Goal: Information Seeking & Learning: Check status

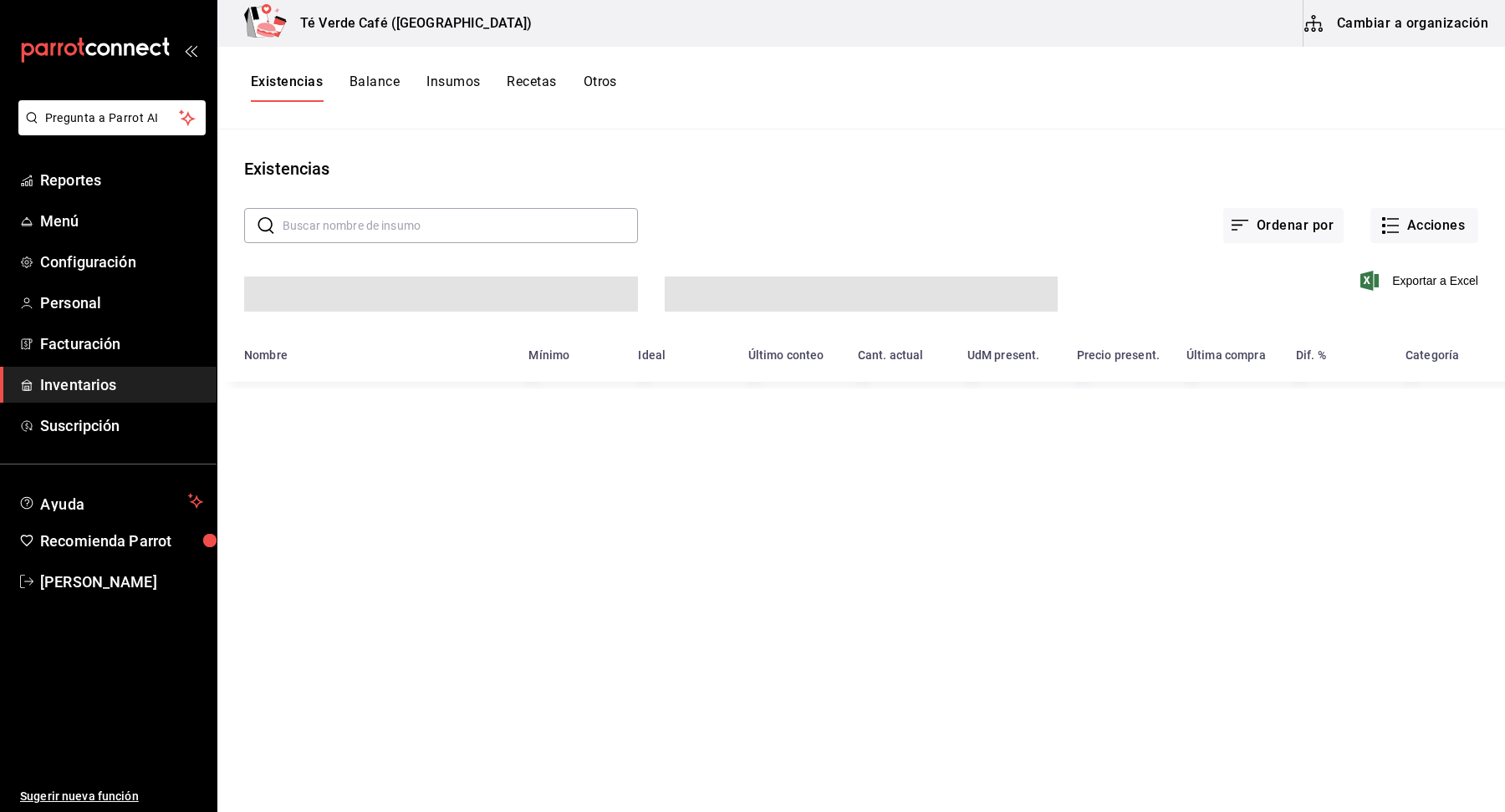
scroll to position [19394, 0]
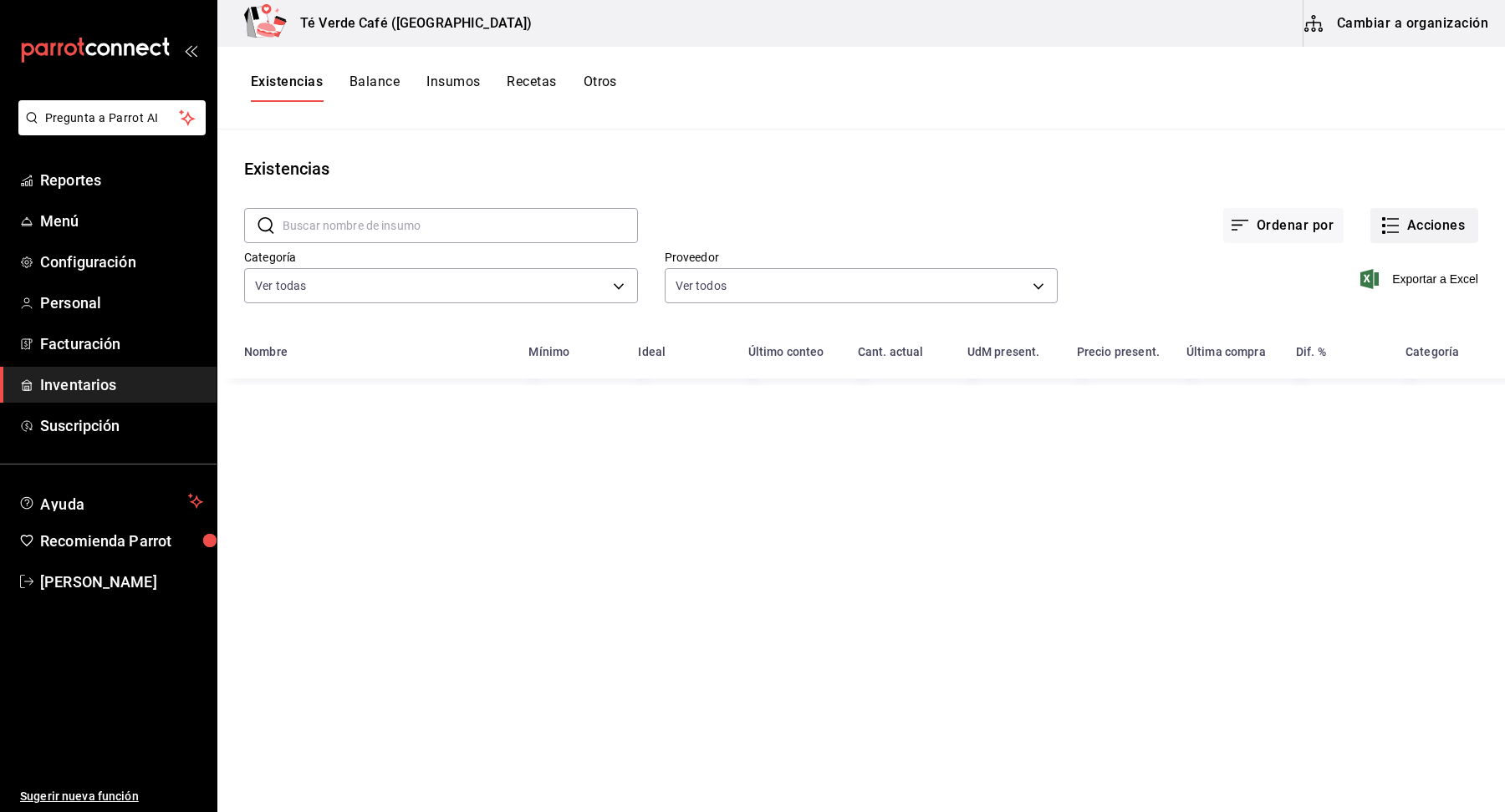
click at [1462, 230] on button "Acciones" at bounding box center [1424, 226] width 108 height 35
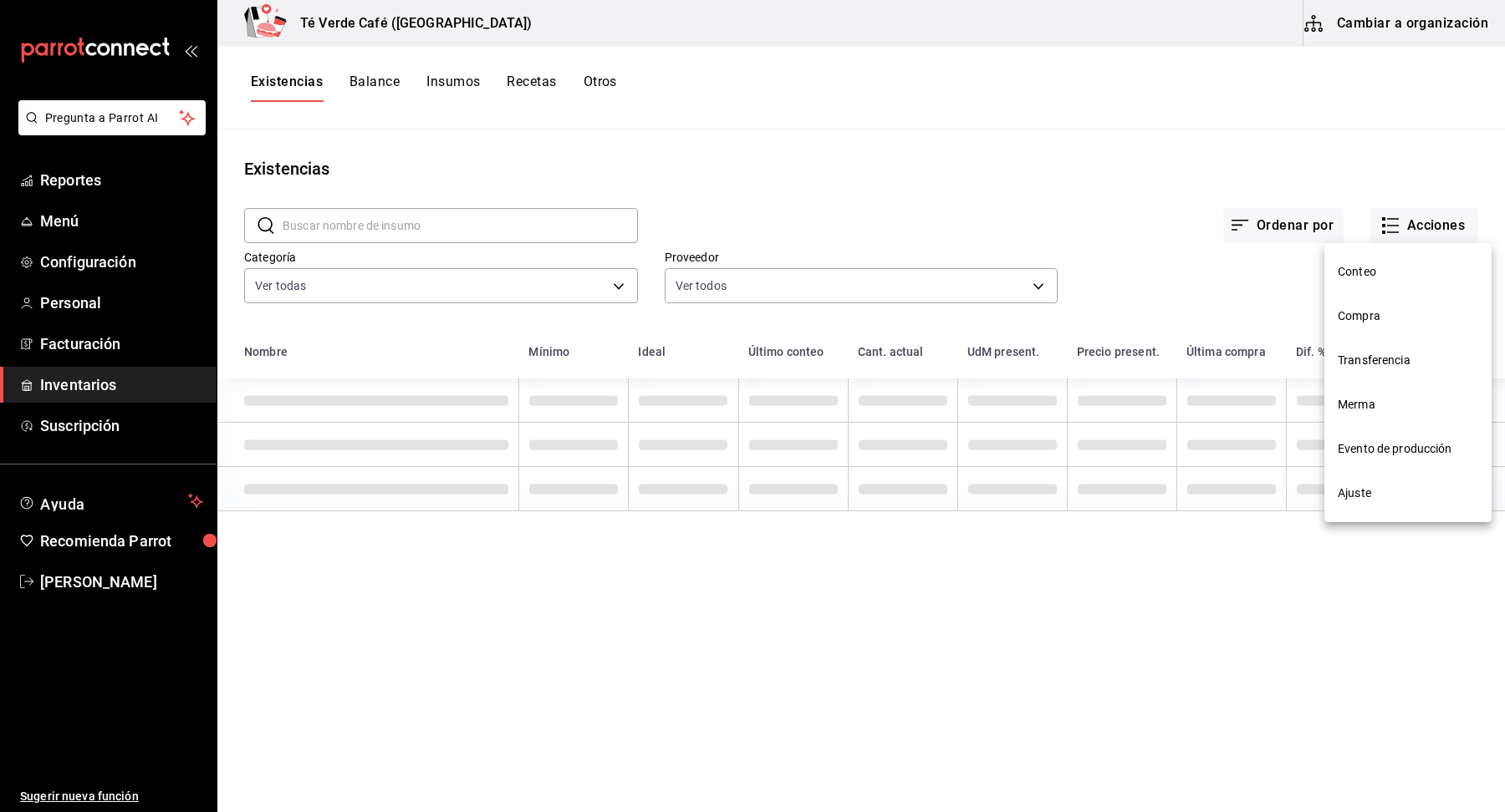
click at [1378, 323] on span "Compra" at bounding box center [1407, 316] width 140 height 18
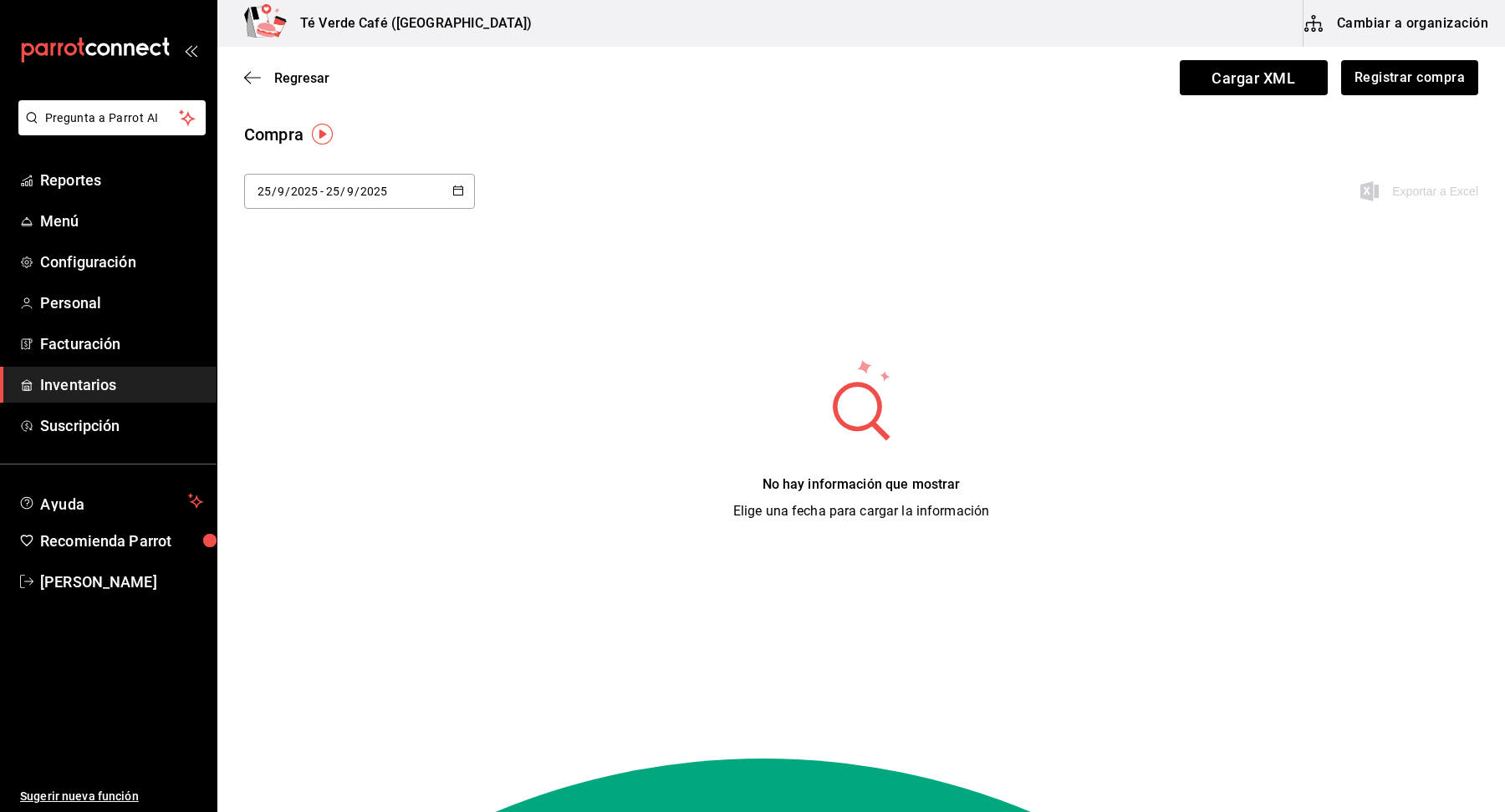
click at [463, 197] on button "button" at bounding box center [458, 191] width 12 height 14
click at [315, 514] on li "Rango de fechas" at bounding box center [323, 507] width 158 height 37
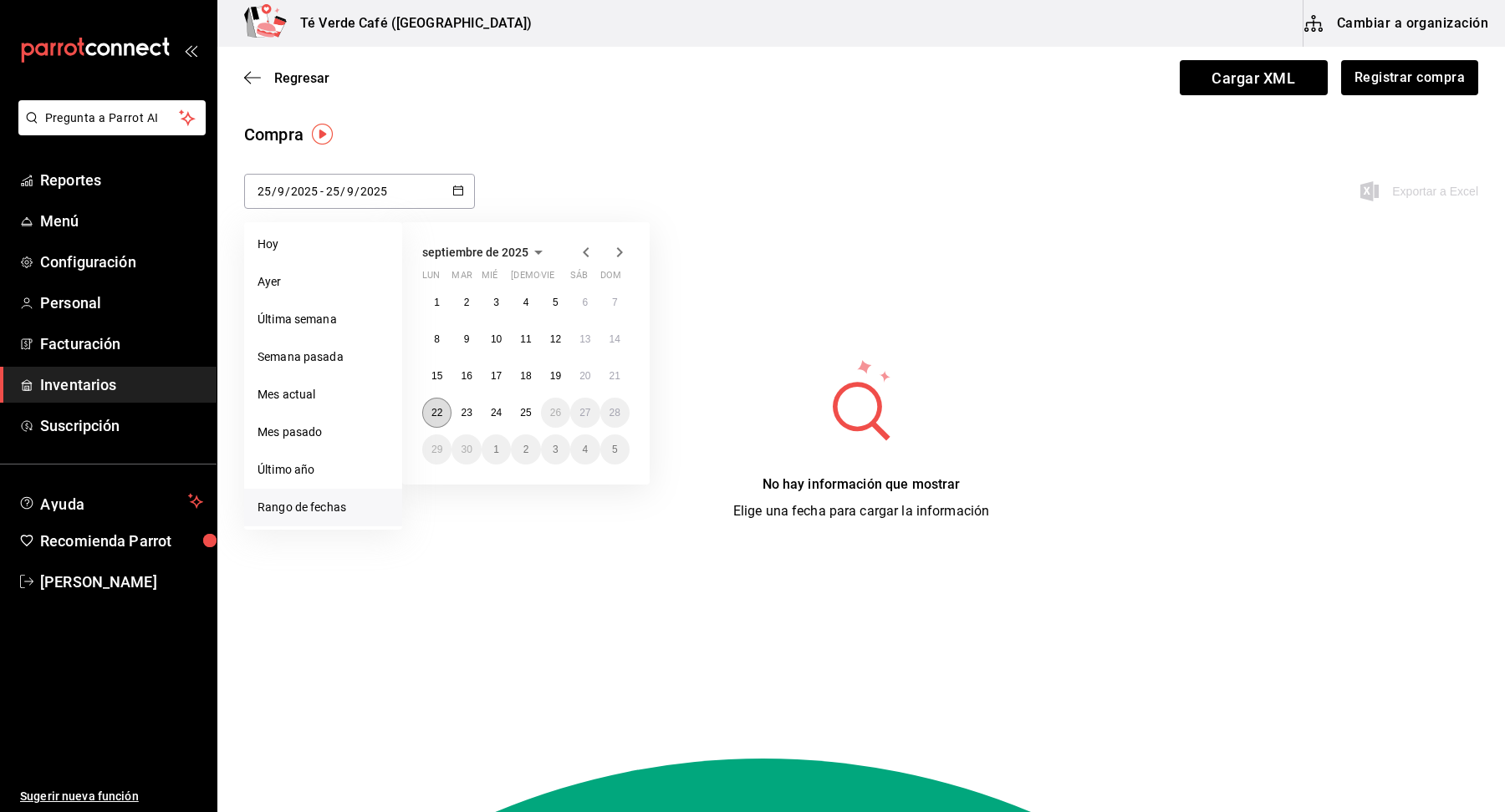
click at [447, 413] on button "22" at bounding box center [436, 413] width 29 height 30
click at [466, 413] on abbr "23" at bounding box center [466, 412] width 11 height 12
type input "[DATE]"
type input "22"
type input "[DATE]"
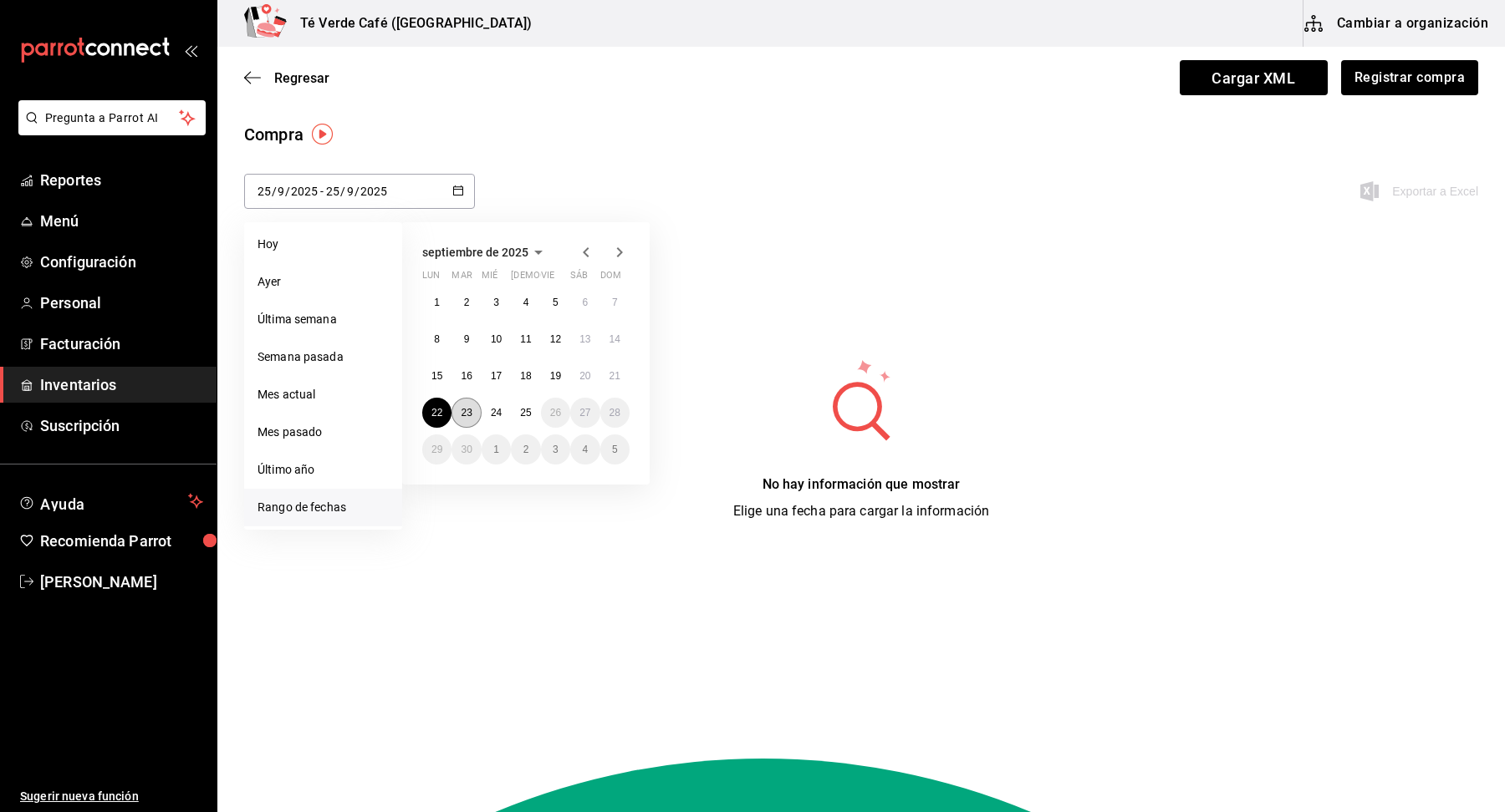
type input "23"
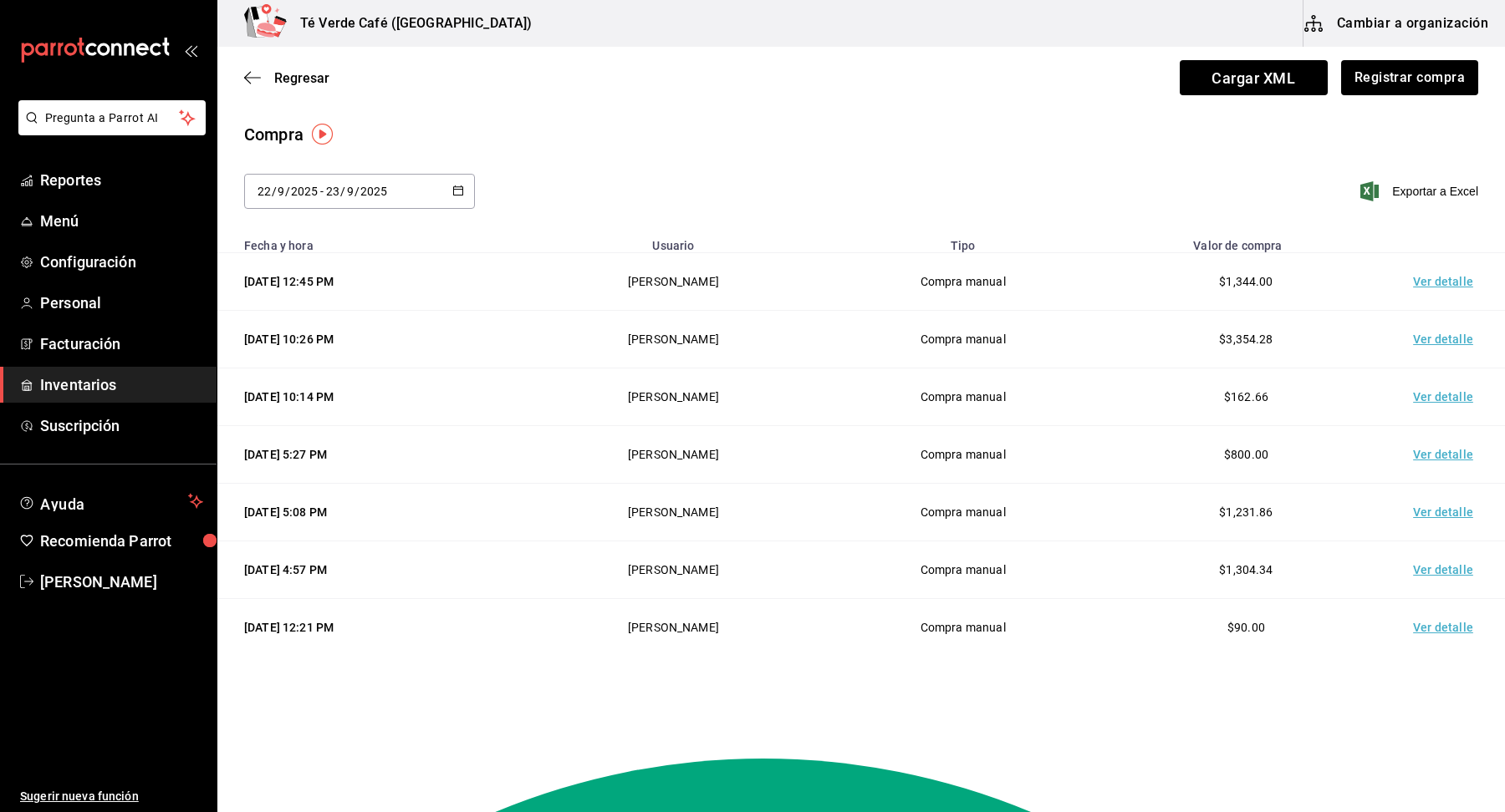
click at [1471, 342] on td "Ver detalle" at bounding box center [1446, 340] width 117 height 58
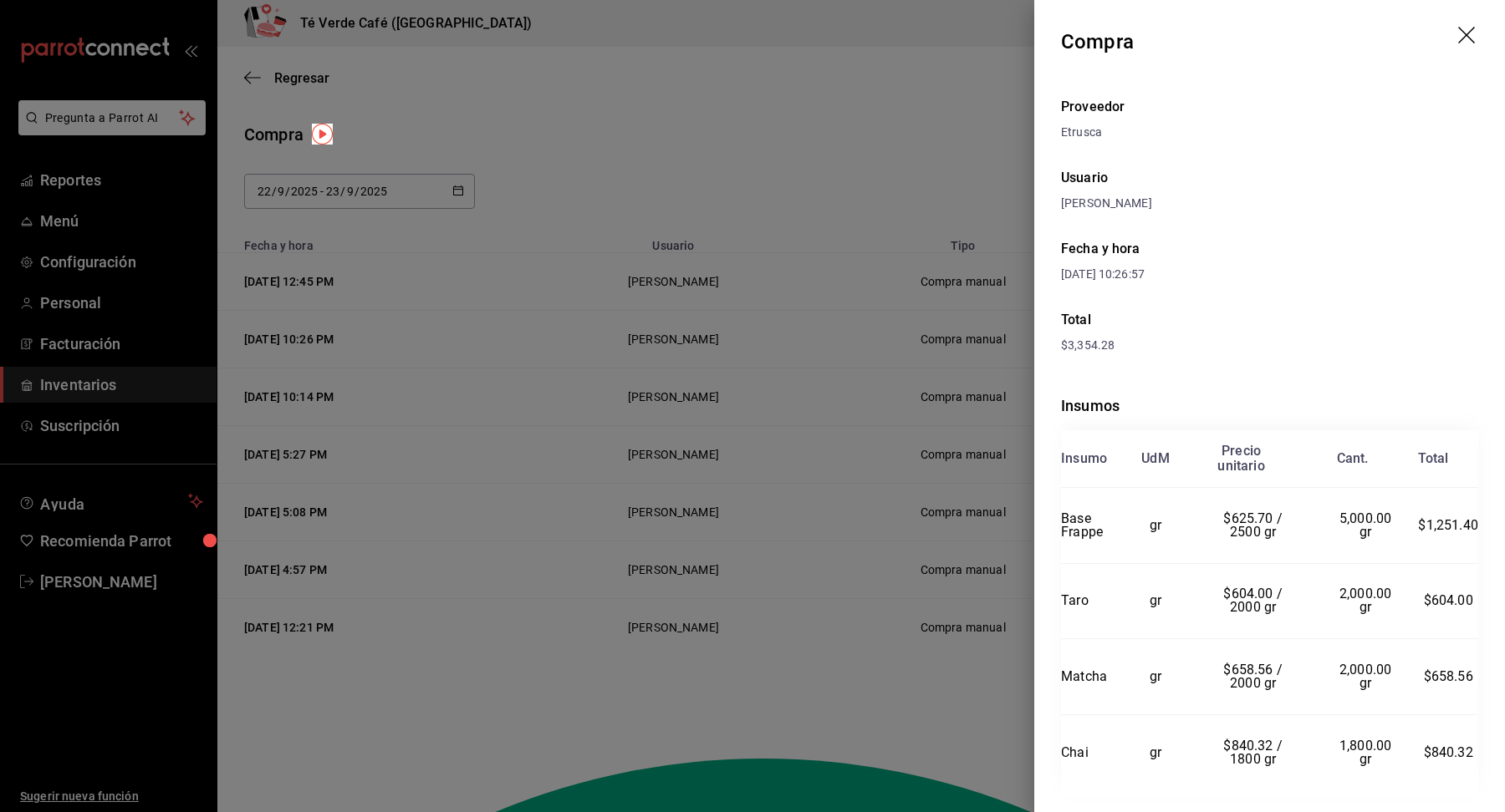
click at [1466, 31] on icon "drag" at bounding box center [1468, 36] width 20 height 20
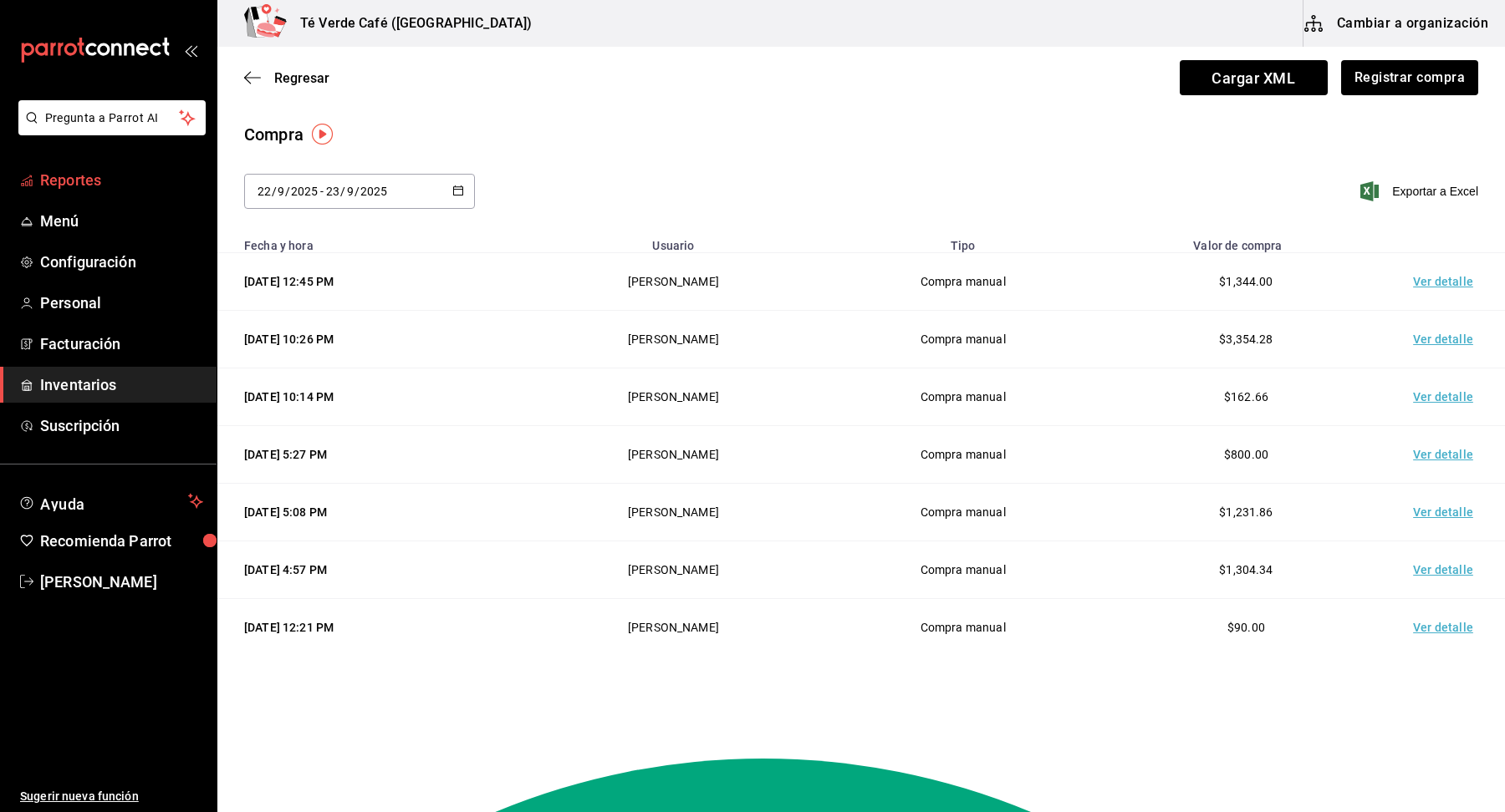
click at [77, 186] on span "Reportes" at bounding box center [121, 179] width 163 height 22
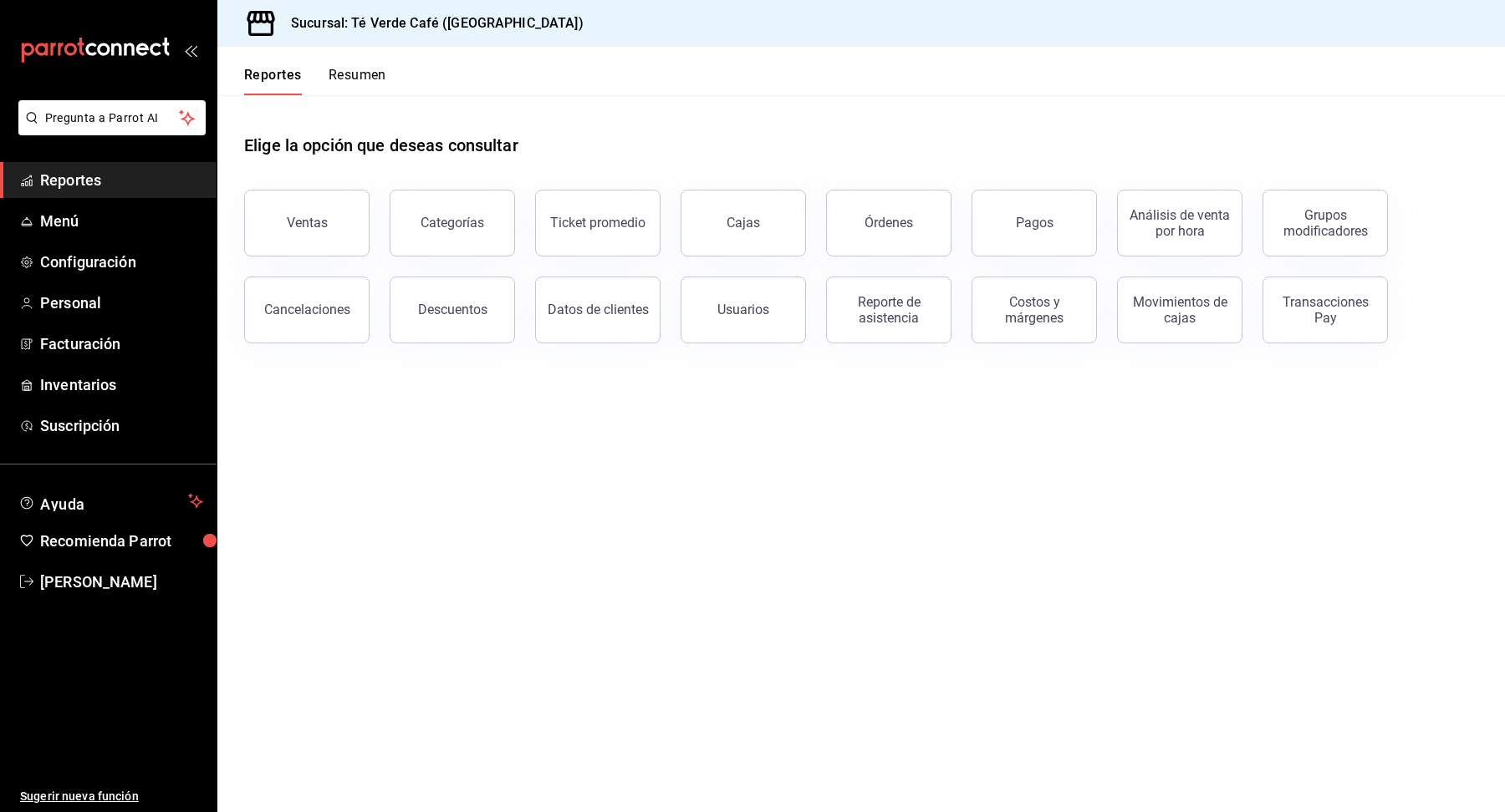
click at [897, 257] on div "Reporte de asistencia" at bounding box center [879, 300] width 145 height 87
click at [900, 244] on button "Órdenes" at bounding box center [888, 223] width 125 height 66
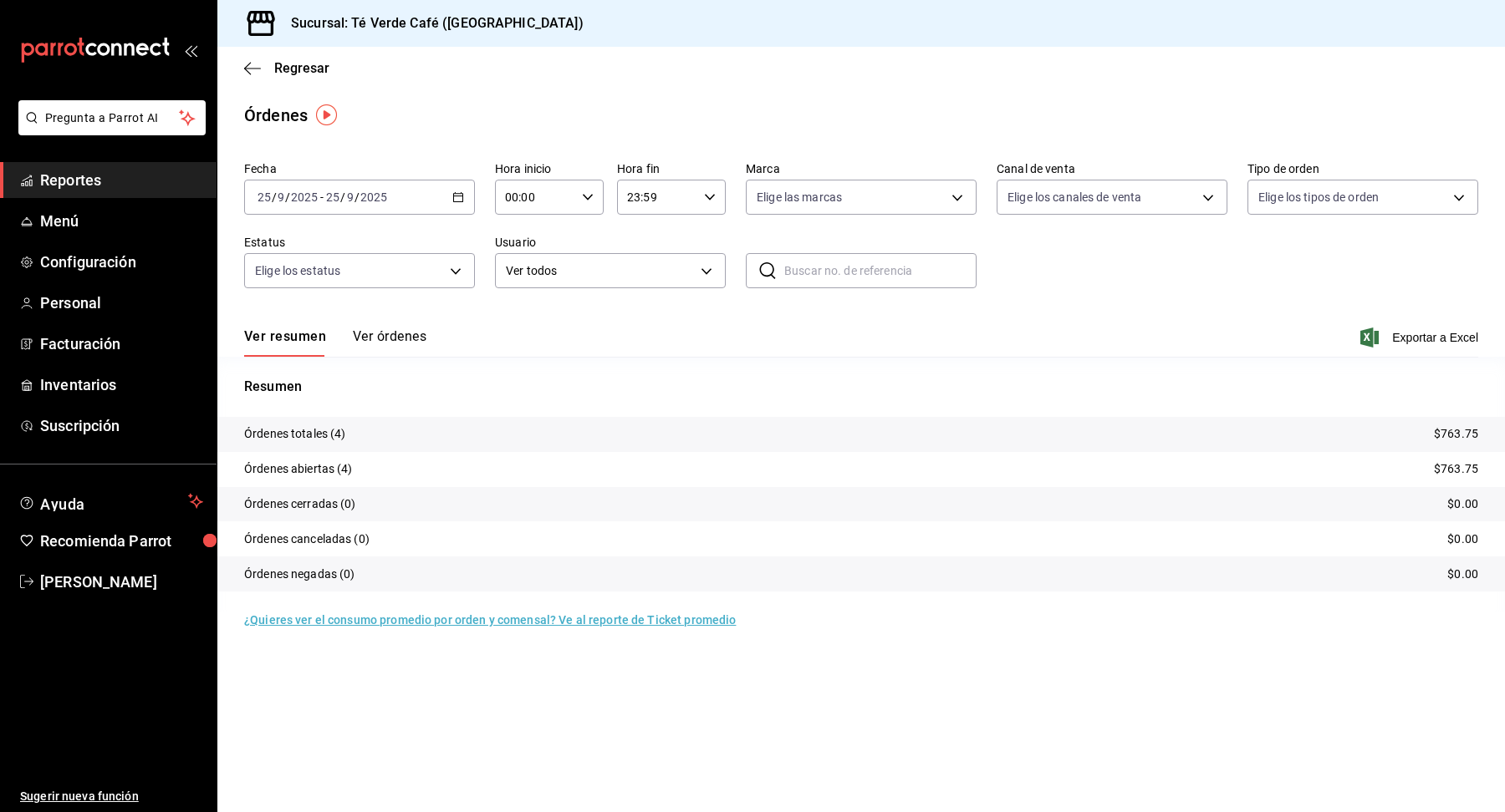
click at [396, 343] on button "Ver órdenes" at bounding box center [389, 342] width 74 height 28
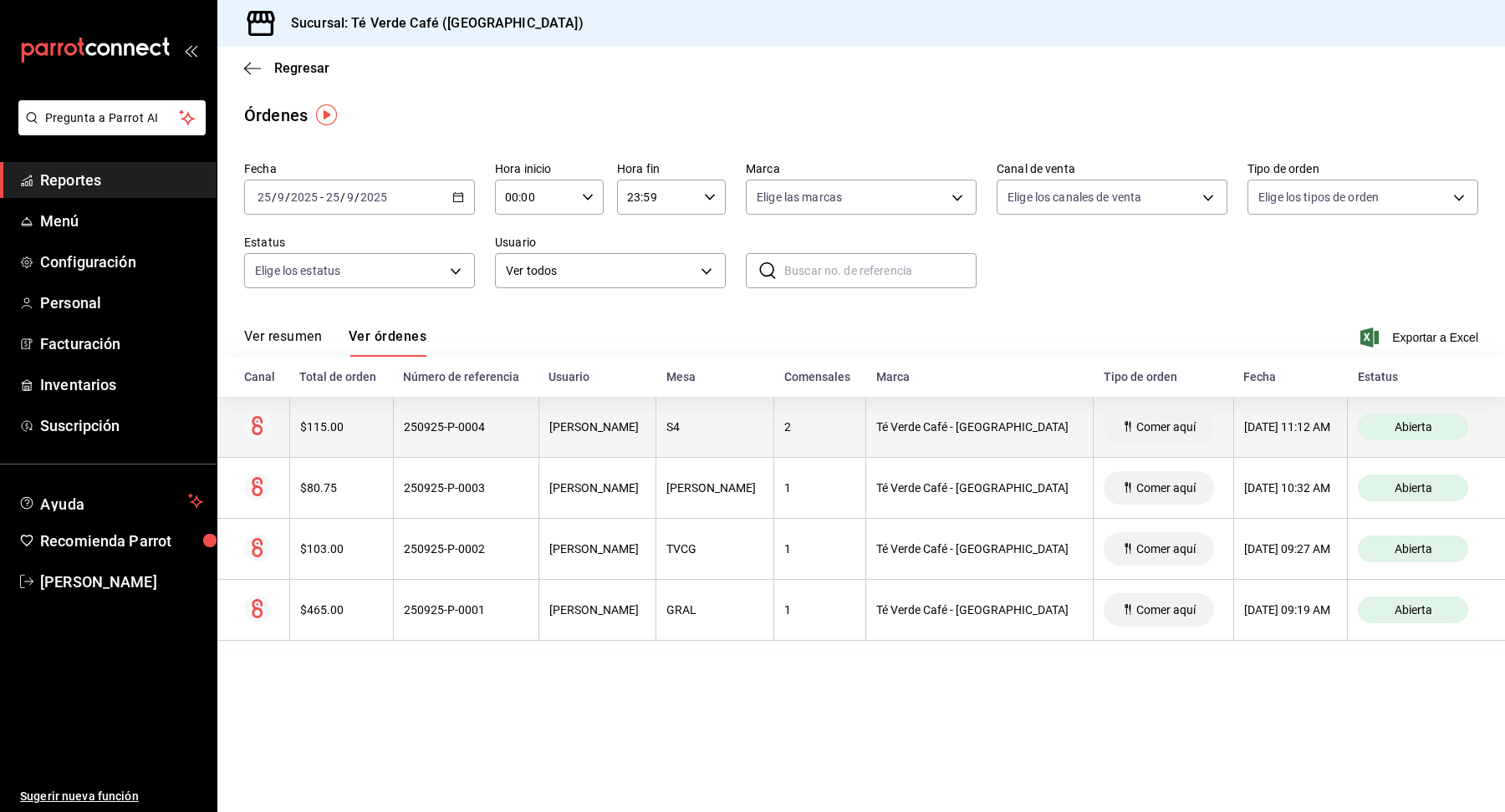
click at [345, 425] on div "$115.00" at bounding box center [341, 426] width 82 height 13
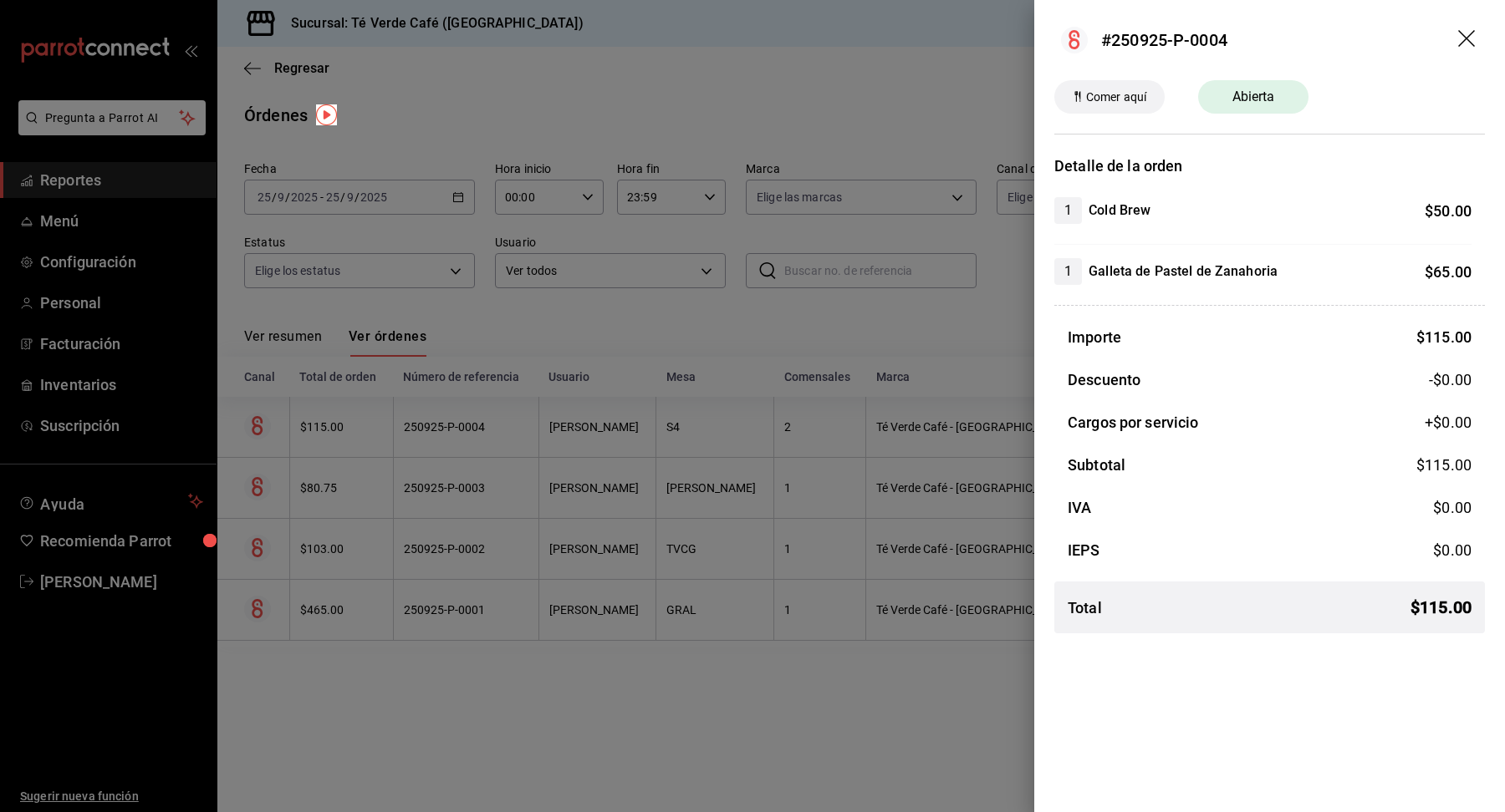
click at [1472, 39] on icon "drag" at bounding box center [1468, 40] width 20 height 20
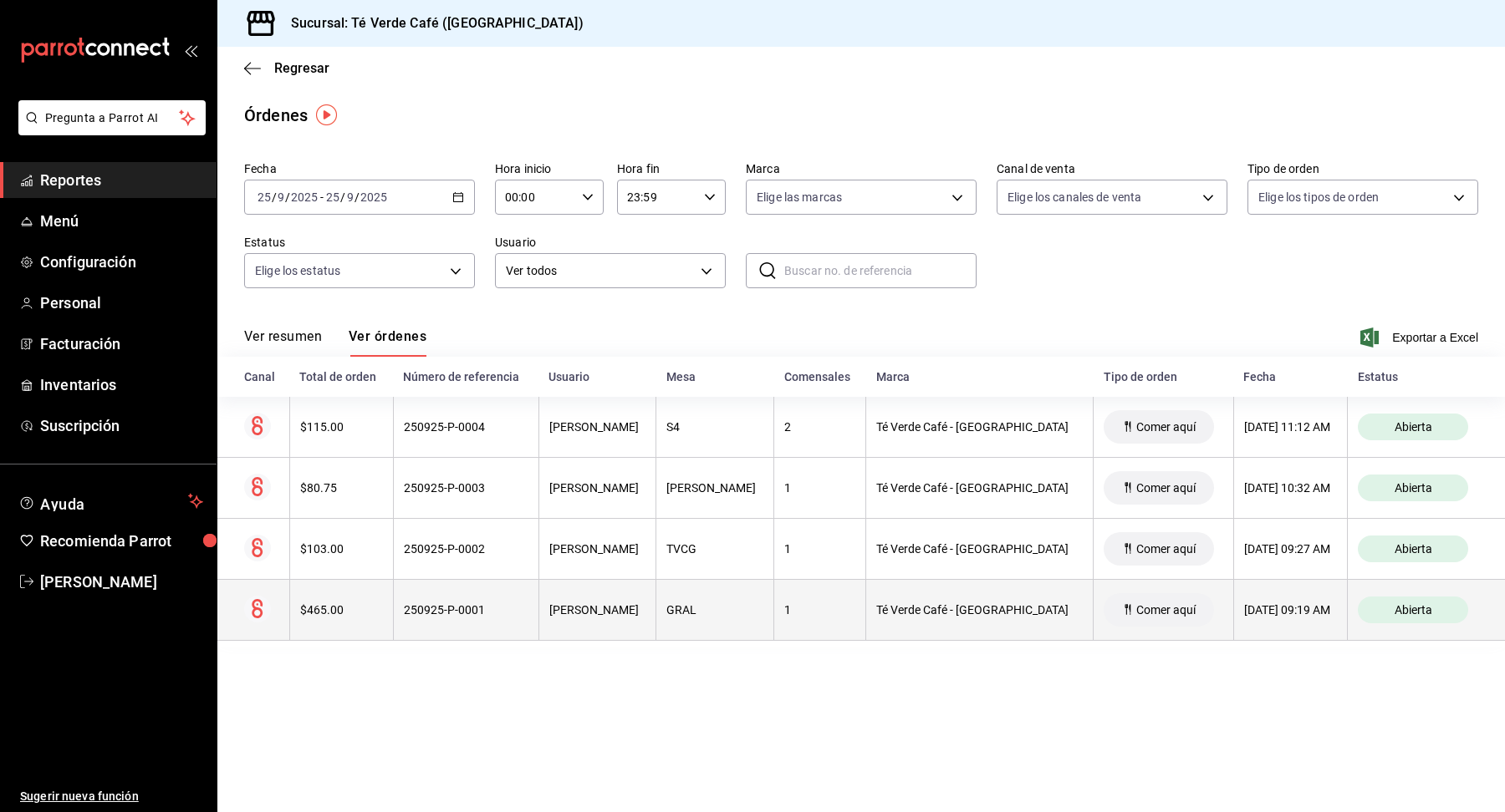
click at [334, 615] on div "$465.00" at bounding box center [341, 610] width 82 height 13
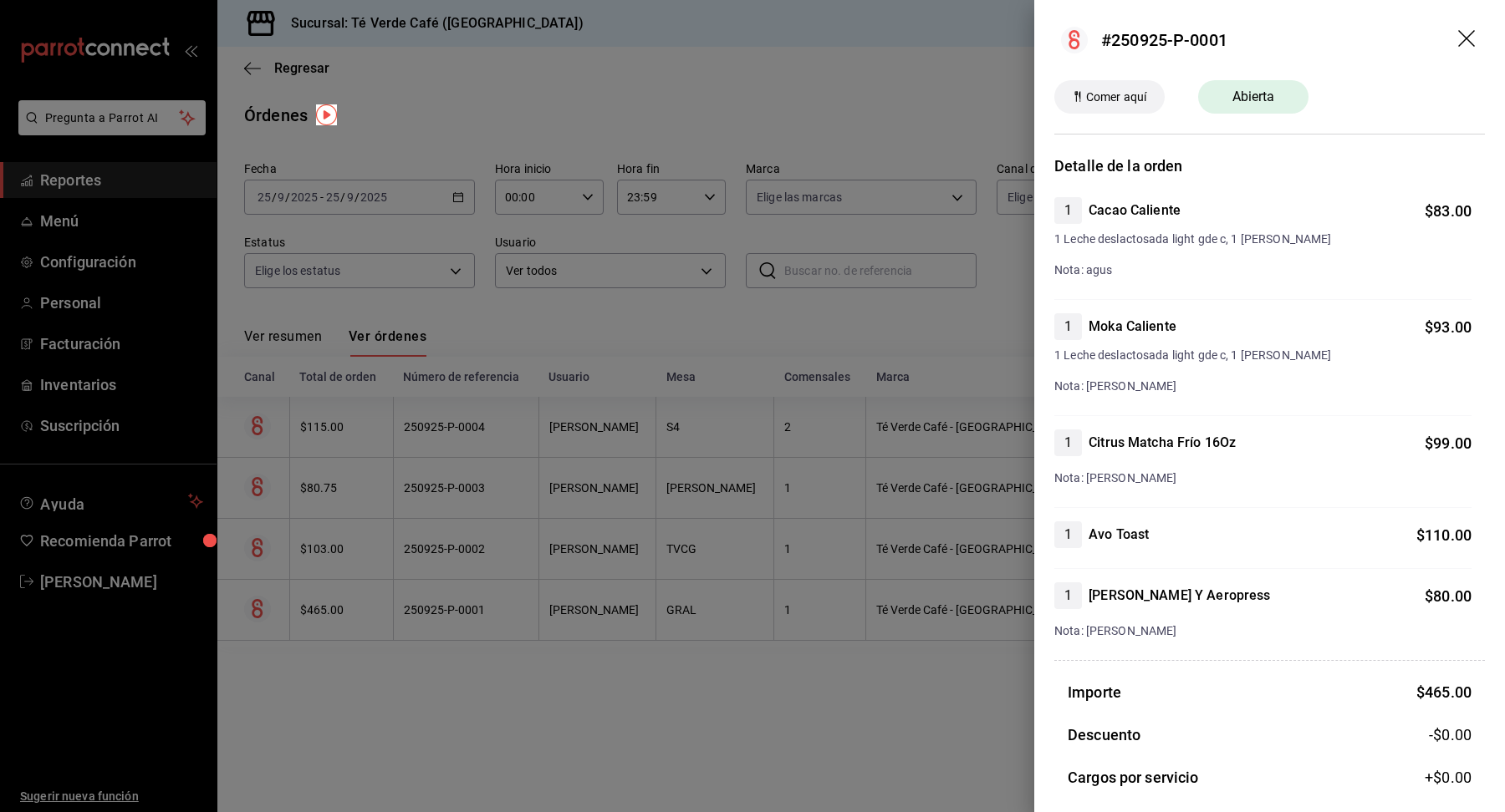
click at [1465, 41] on icon "drag" at bounding box center [1468, 40] width 20 height 20
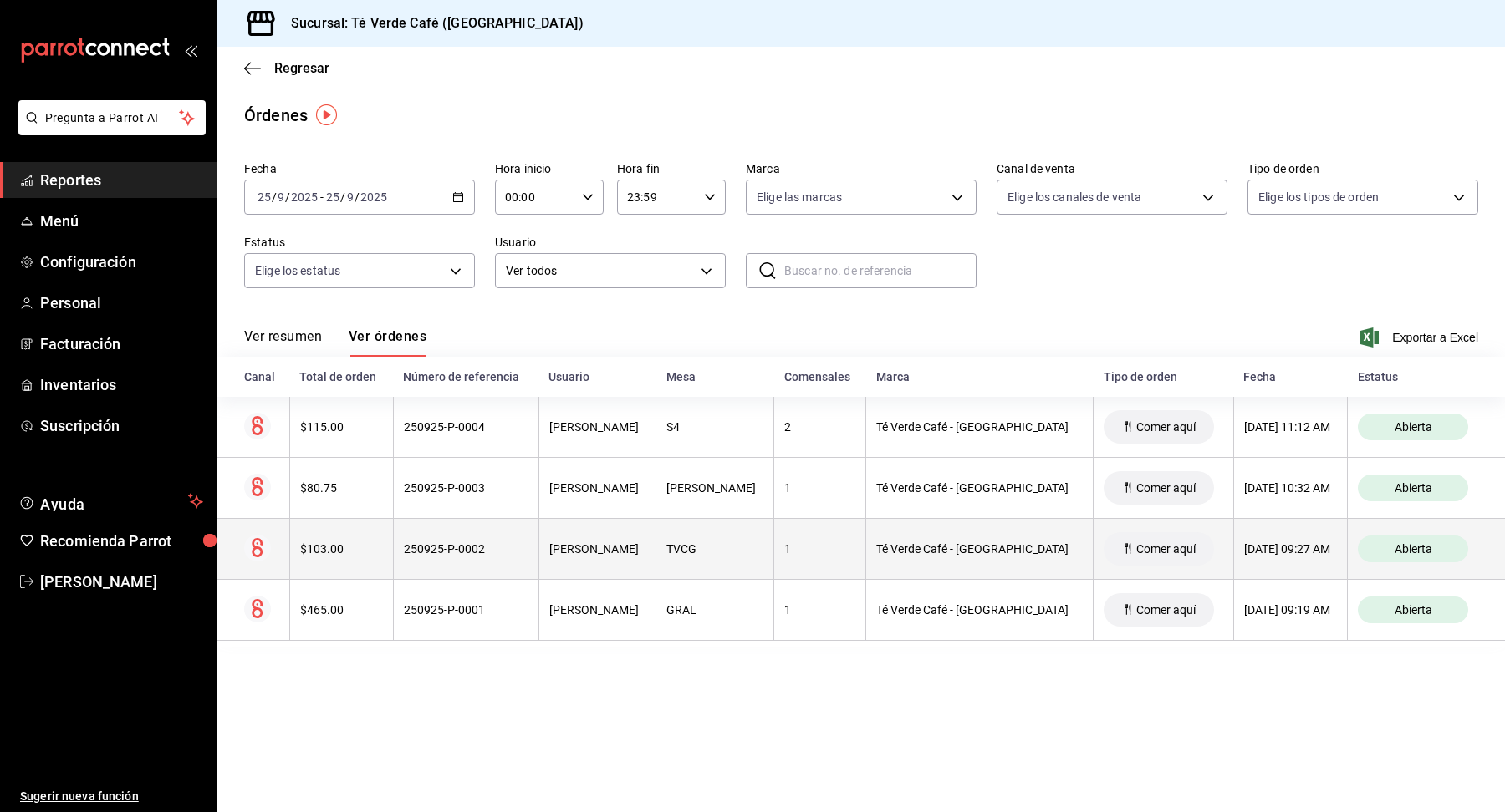
click at [335, 557] on th "$103.00" at bounding box center [341, 549] width 104 height 61
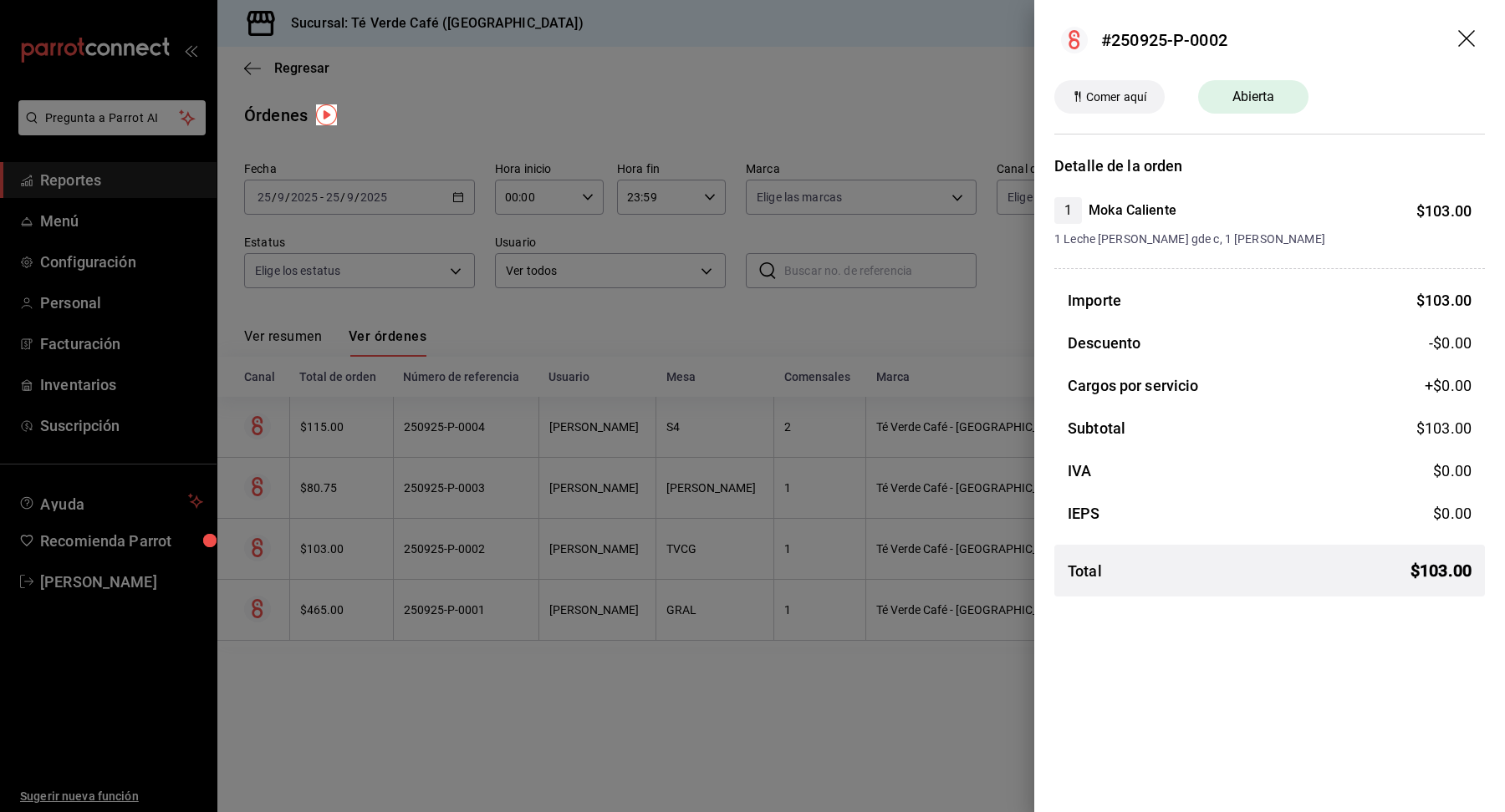
click at [1459, 39] on icon "drag" at bounding box center [1468, 40] width 20 height 20
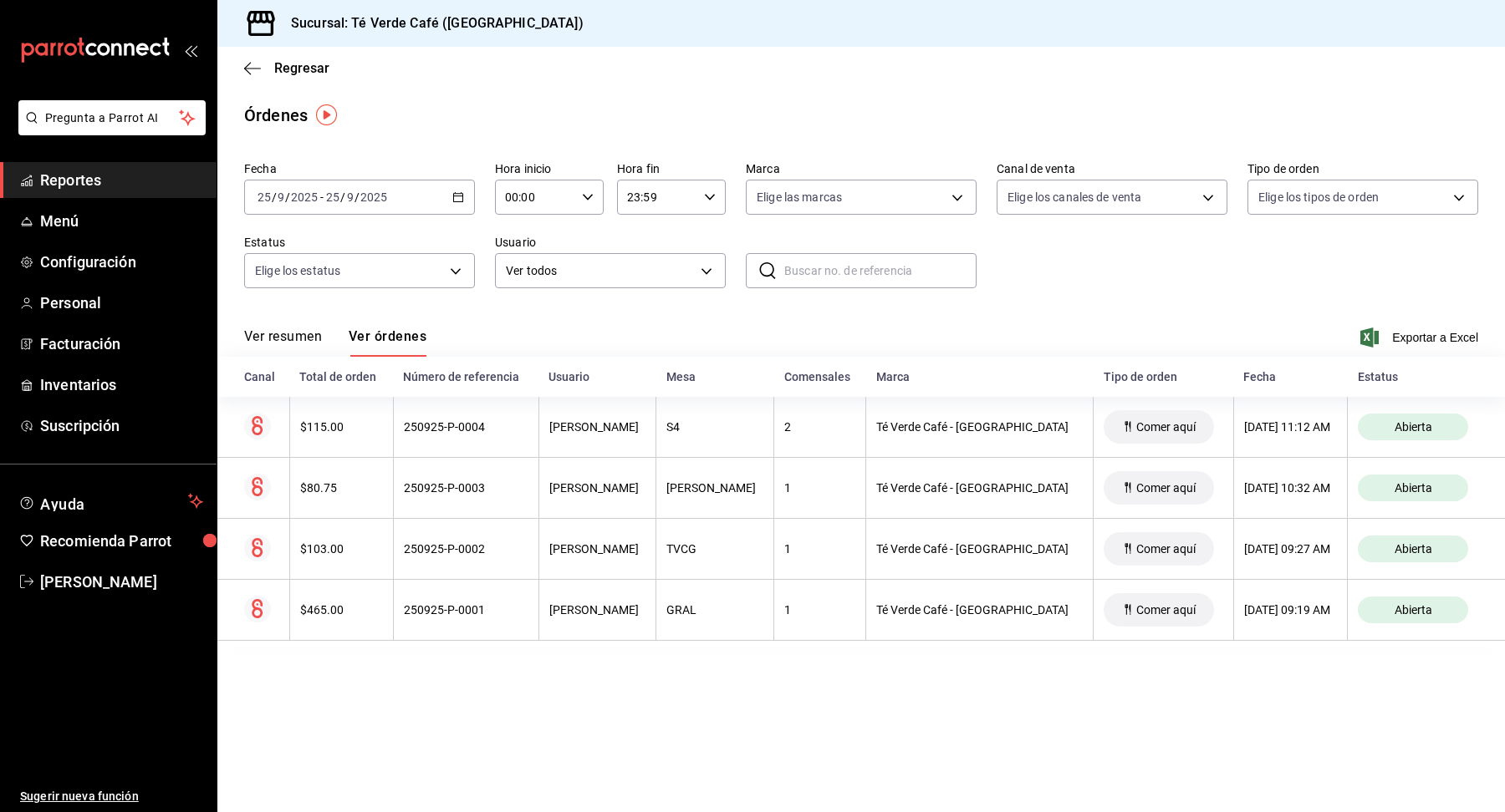
click at [289, 339] on button "Ver resumen" at bounding box center [283, 342] width 78 height 28
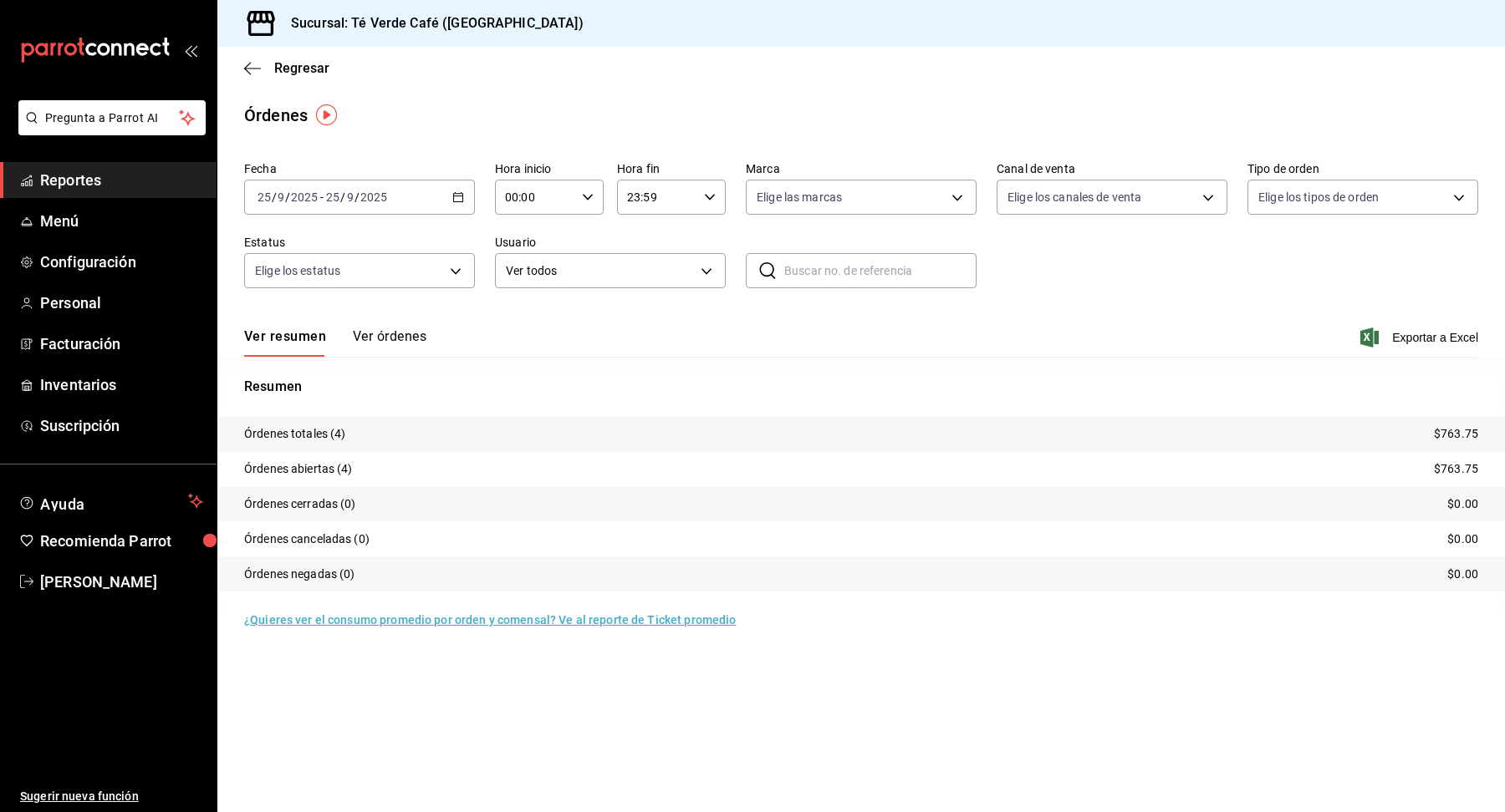
click at [412, 344] on button "Ver órdenes" at bounding box center [389, 342] width 74 height 28
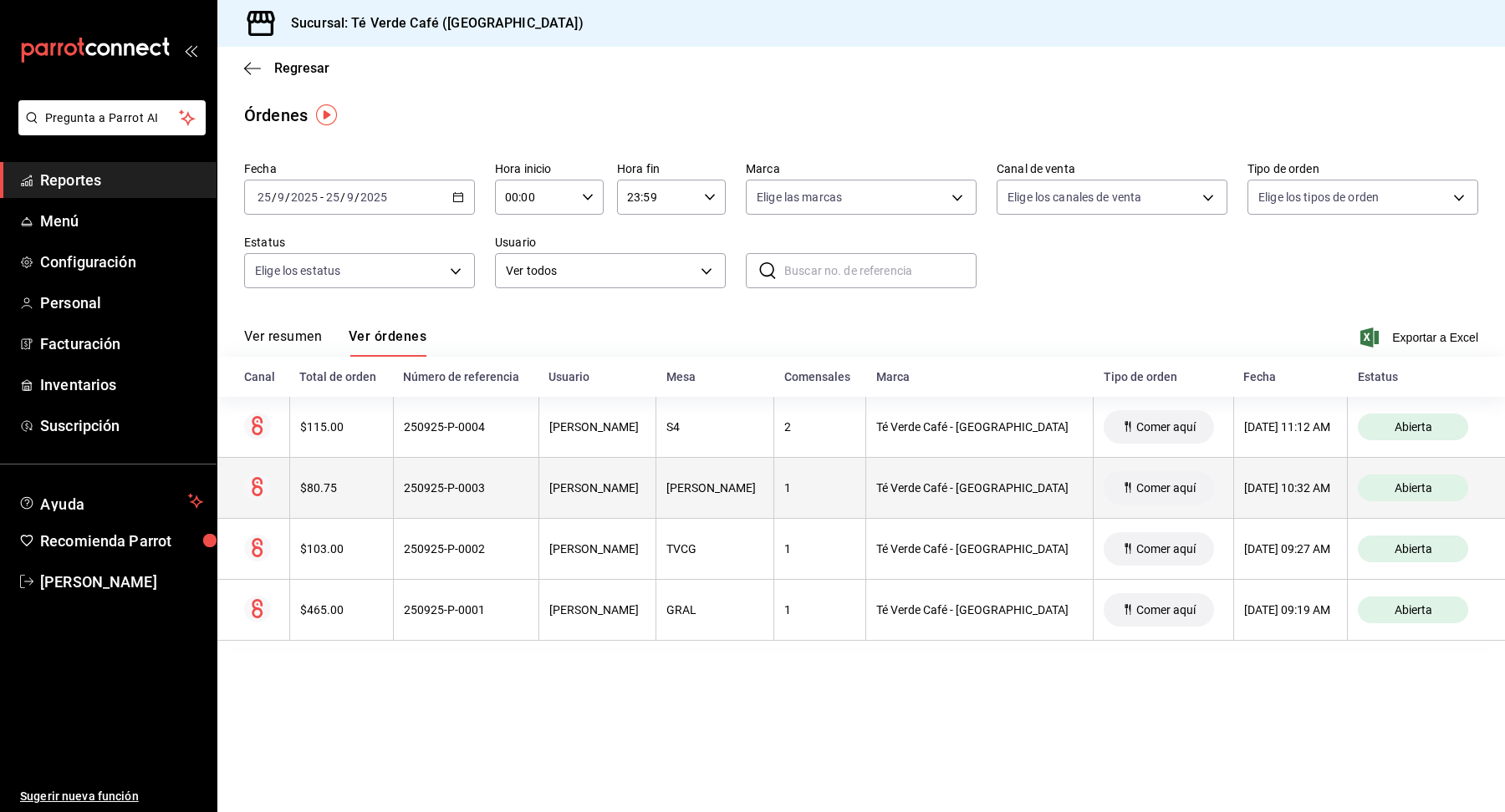
click at [327, 495] on th "$80.75" at bounding box center [341, 488] width 104 height 61
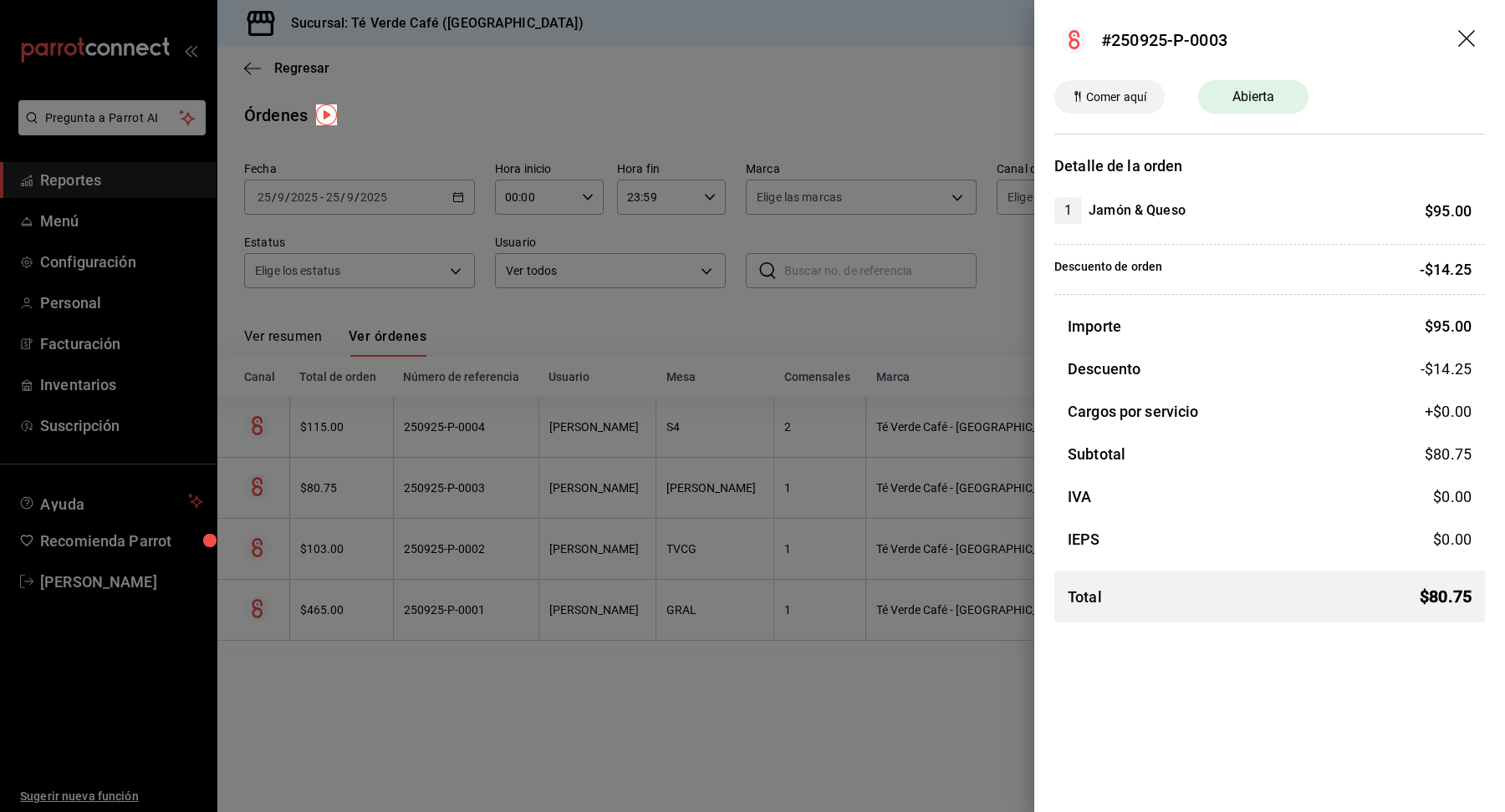
click at [1464, 35] on icon "drag" at bounding box center [1468, 40] width 20 height 20
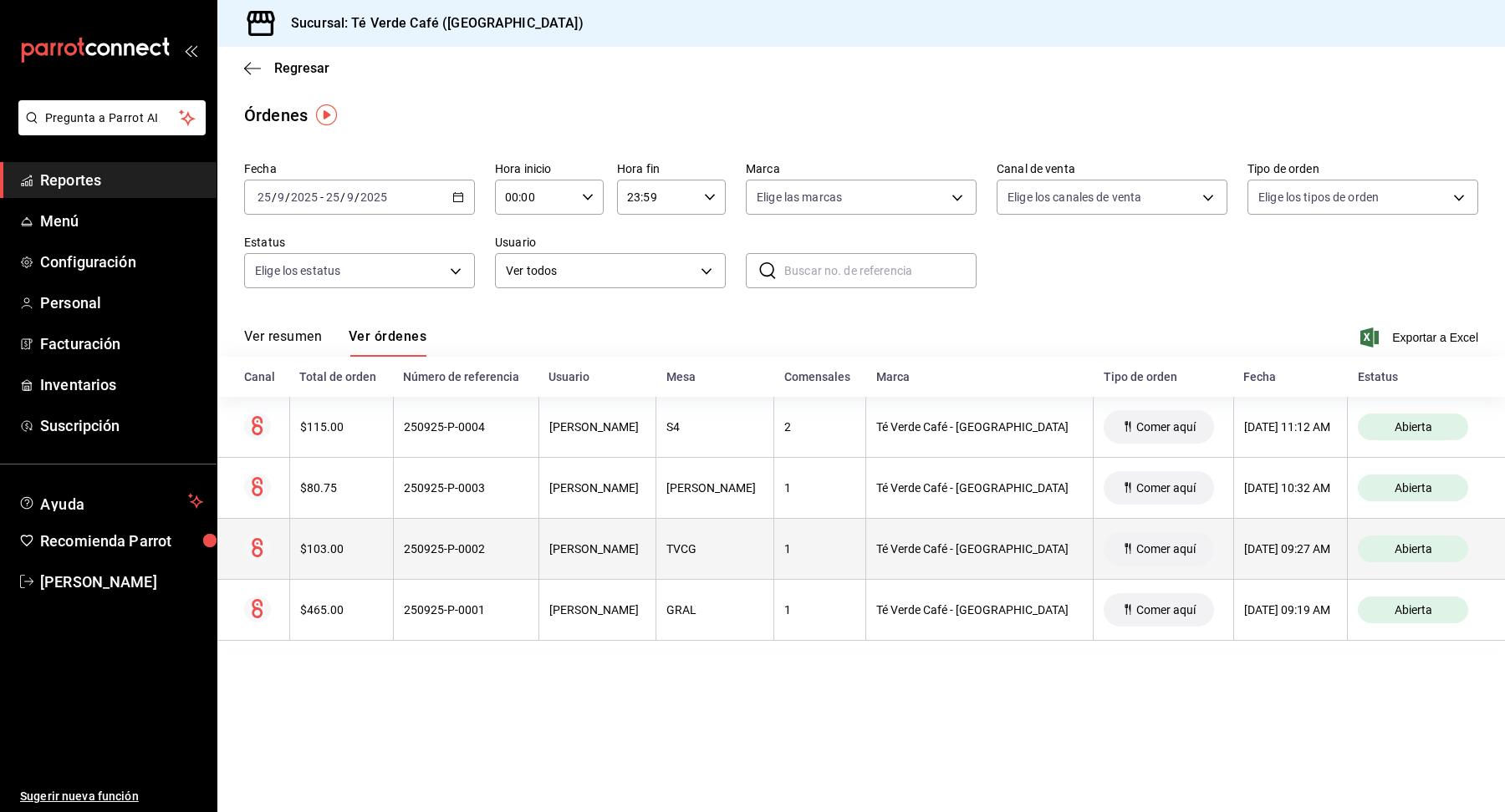
click at [327, 547] on div "$103.00" at bounding box center [341, 549] width 82 height 13
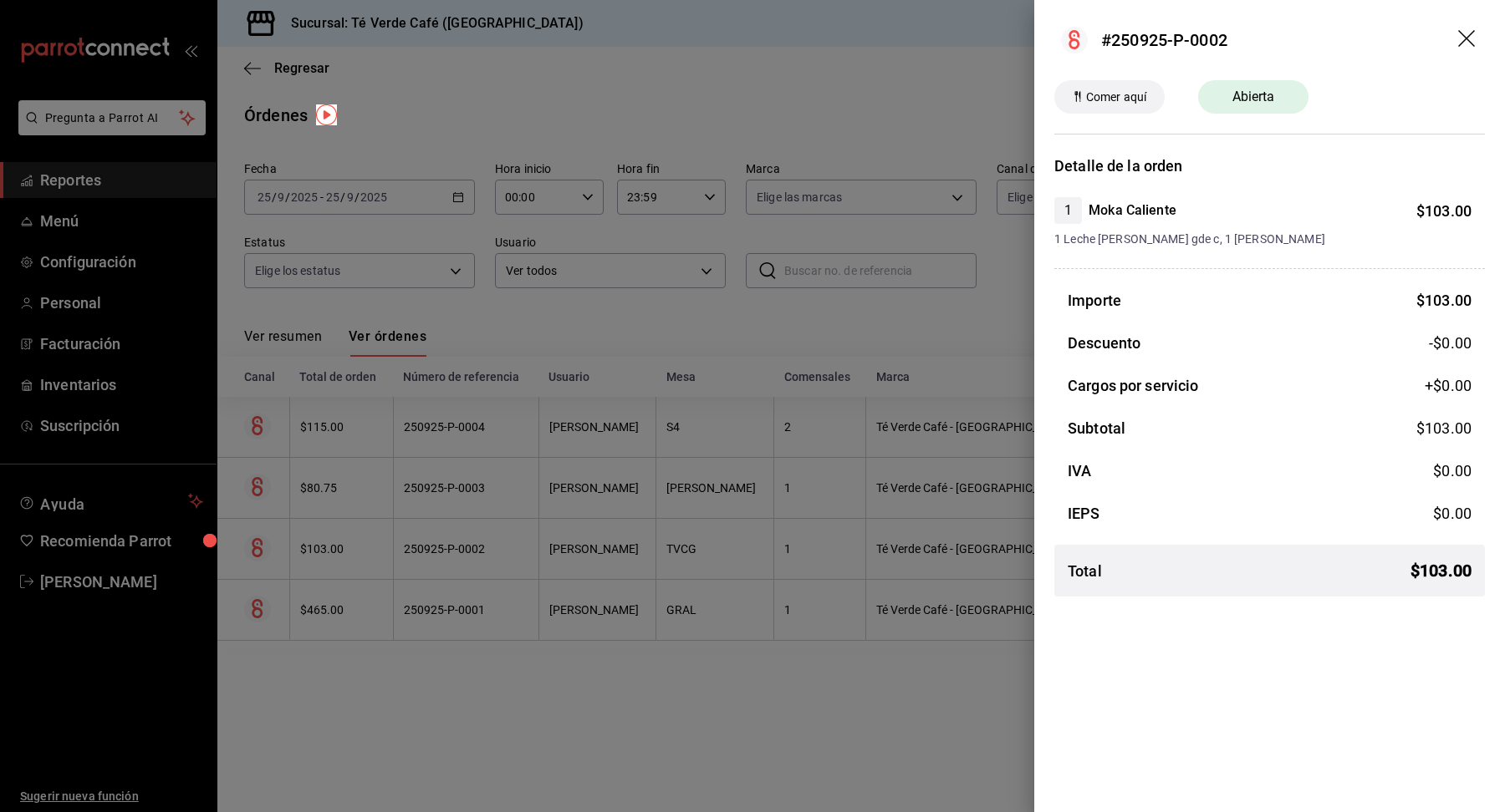
click at [1463, 31] on icon "drag" at bounding box center [1468, 40] width 20 height 20
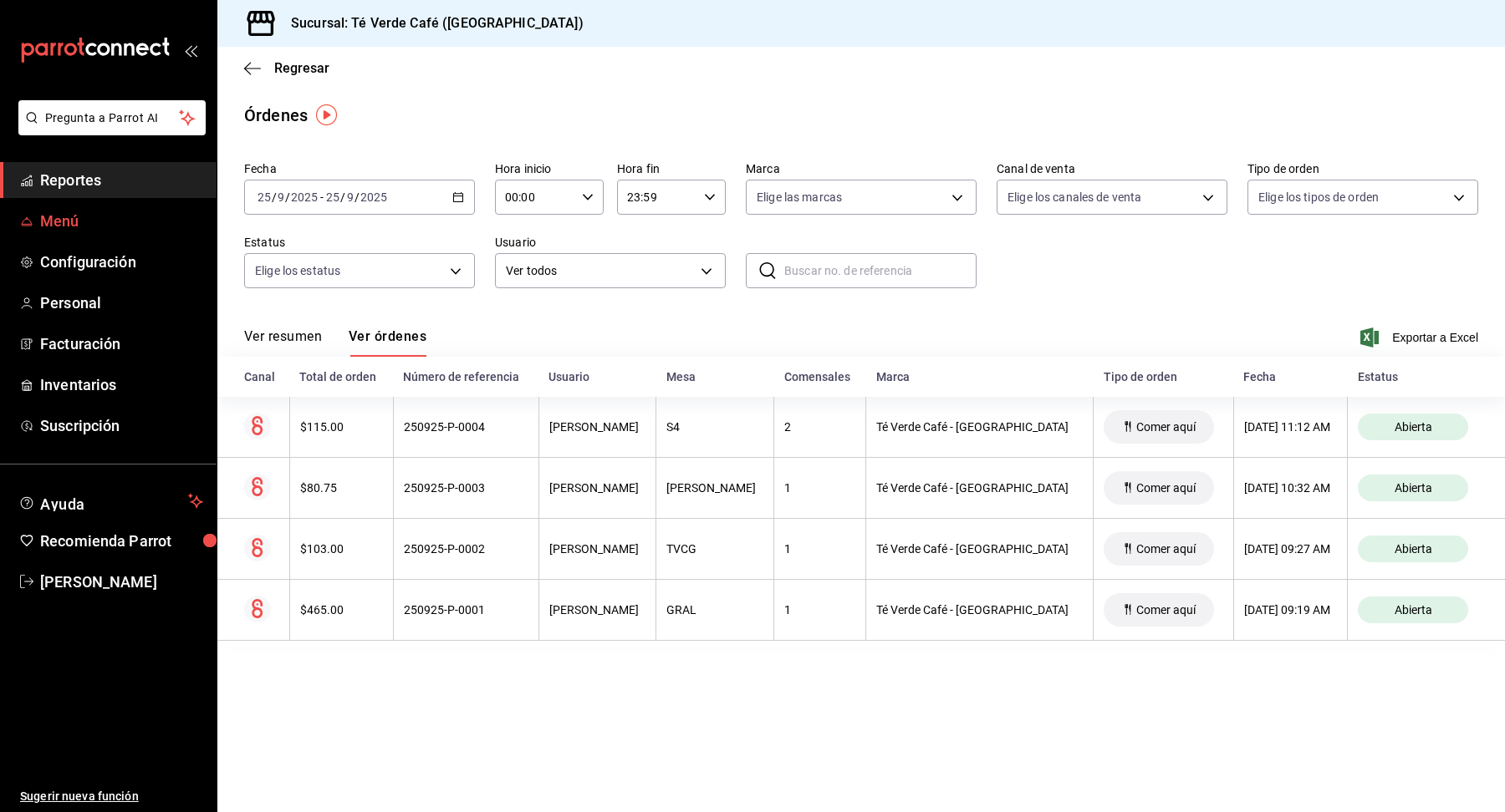
click at [66, 227] on span "Menú" at bounding box center [121, 221] width 163 height 22
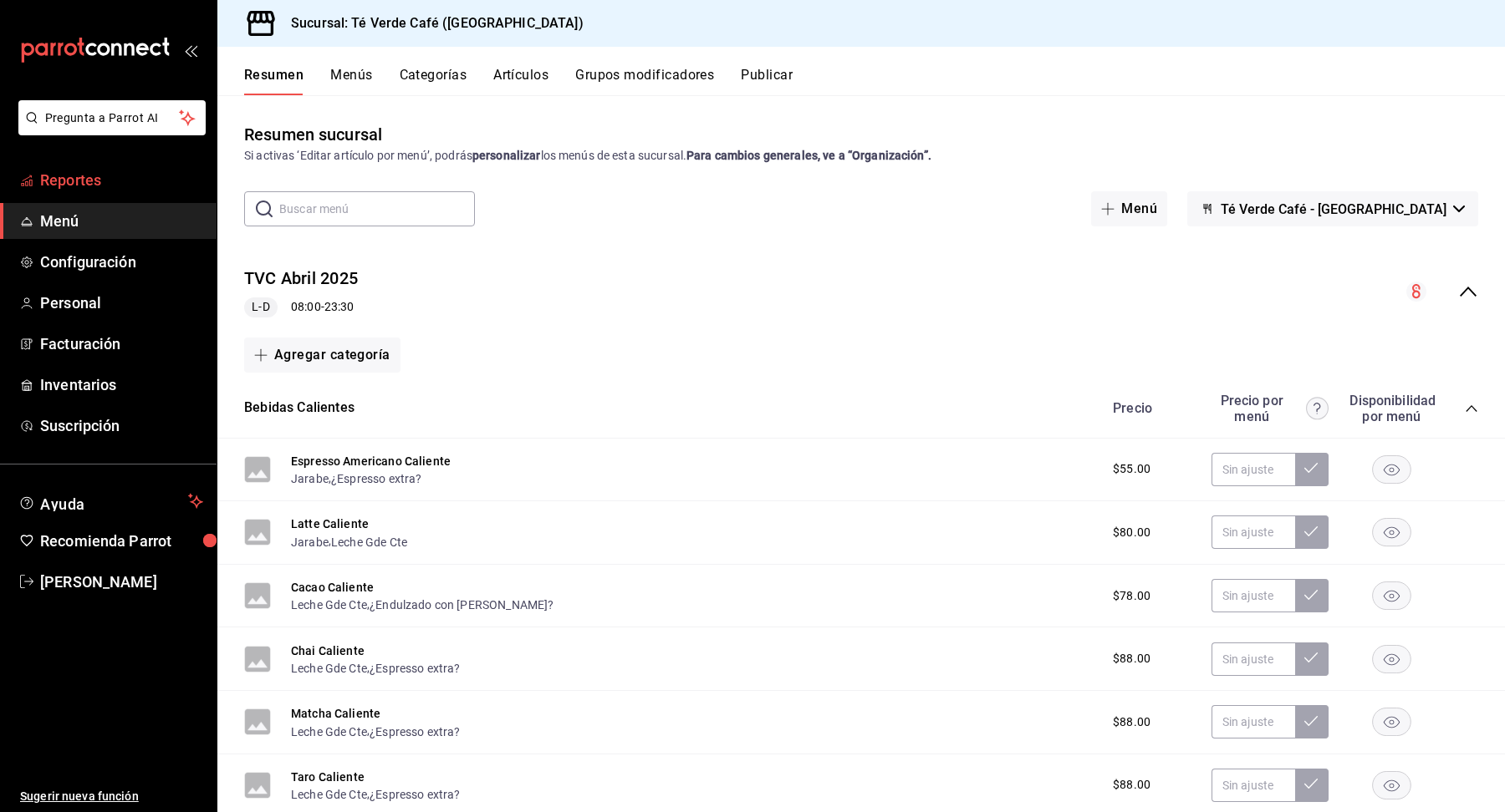
click at [98, 185] on span "Reportes" at bounding box center [121, 179] width 163 height 22
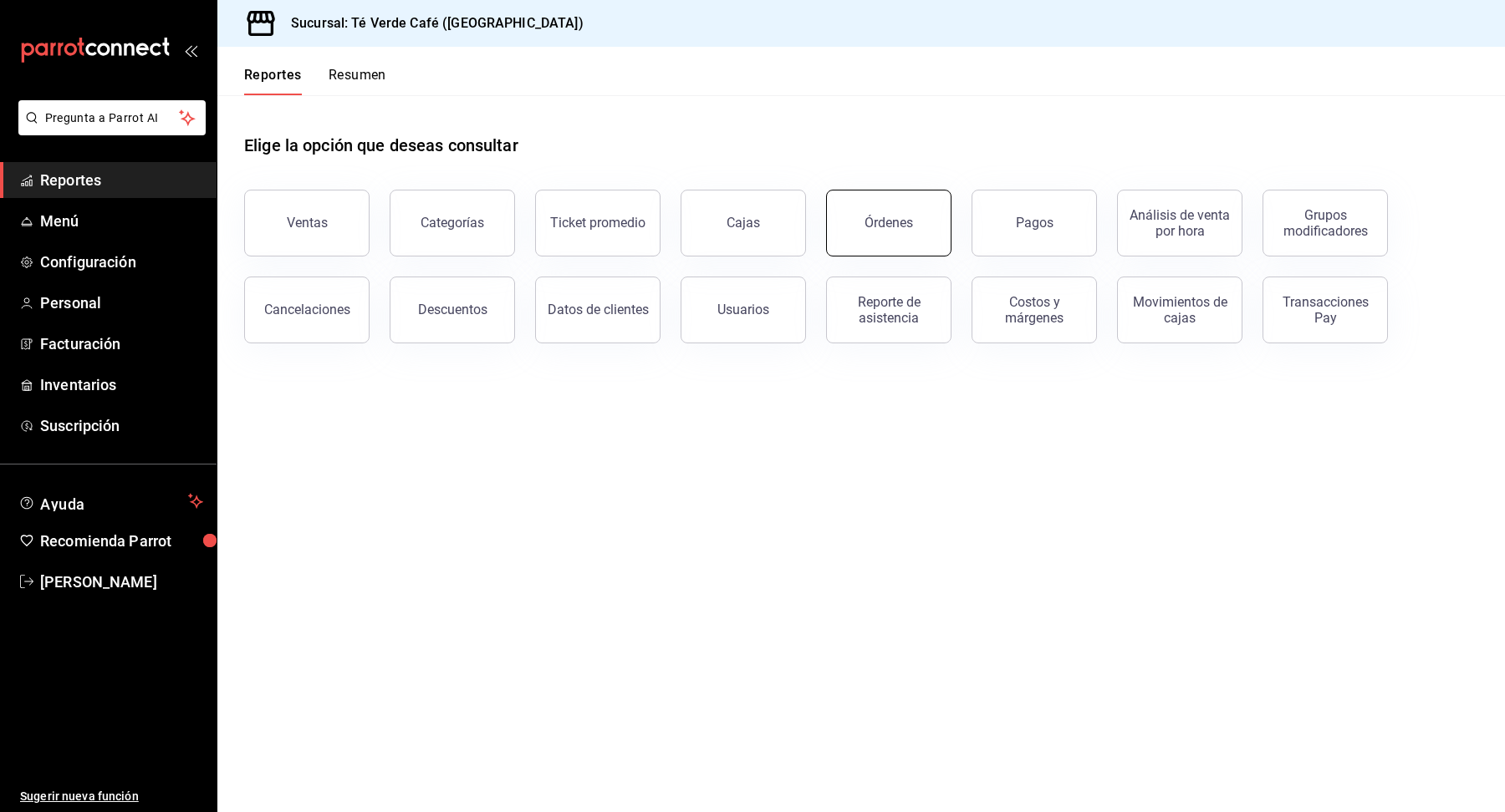
click at [906, 231] on button "Órdenes" at bounding box center [888, 223] width 125 height 66
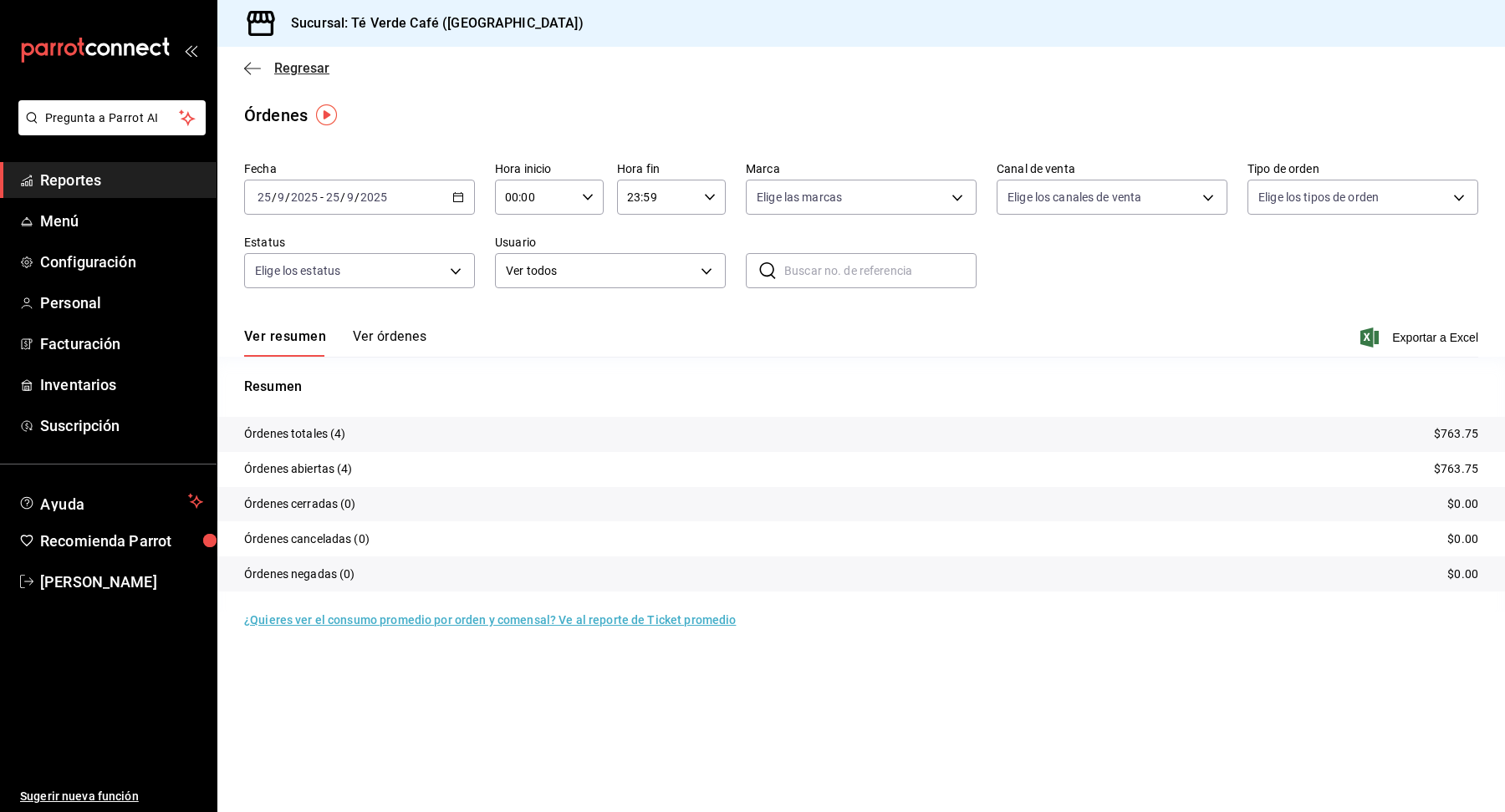
click at [260, 67] on icon "button" at bounding box center [252, 67] width 17 height 1
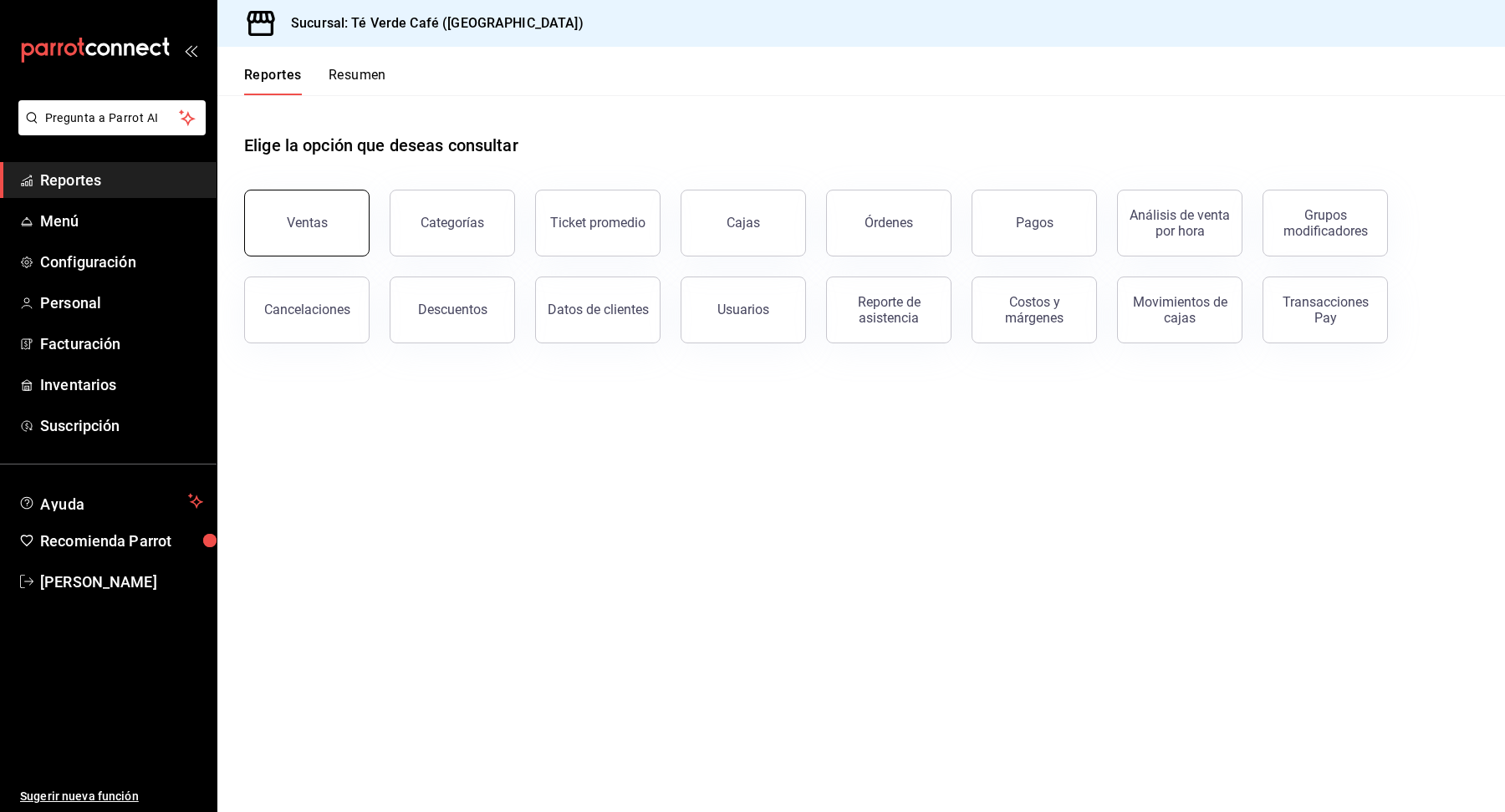
click at [320, 225] on div "Ventas" at bounding box center [307, 223] width 41 height 16
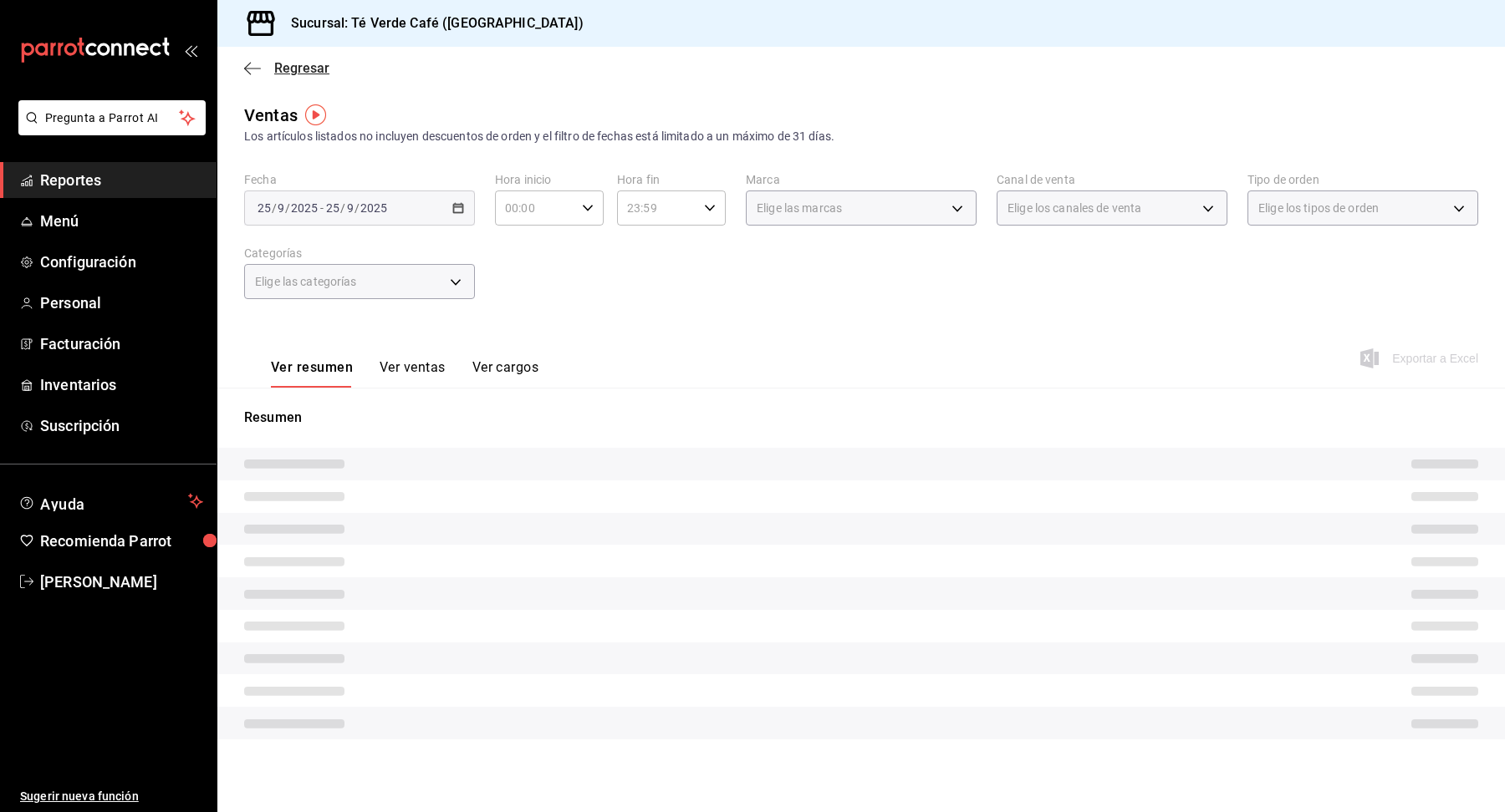
click at [263, 67] on span "Regresar" at bounding box center [286, 68] width 85 height 16
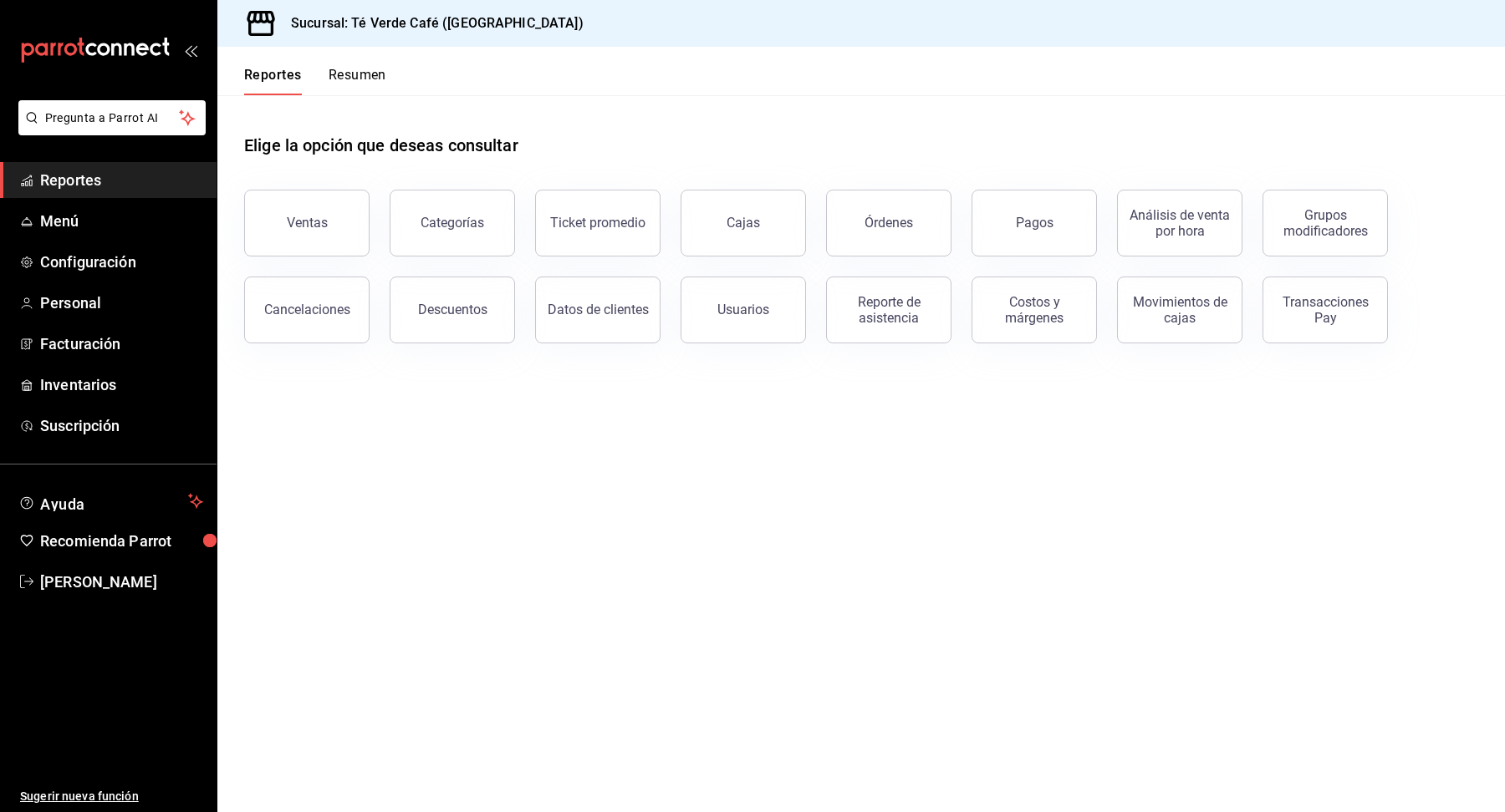
click at [356, 70] on button "Resumen" at bounding box center [357, 81] width 58 height 28
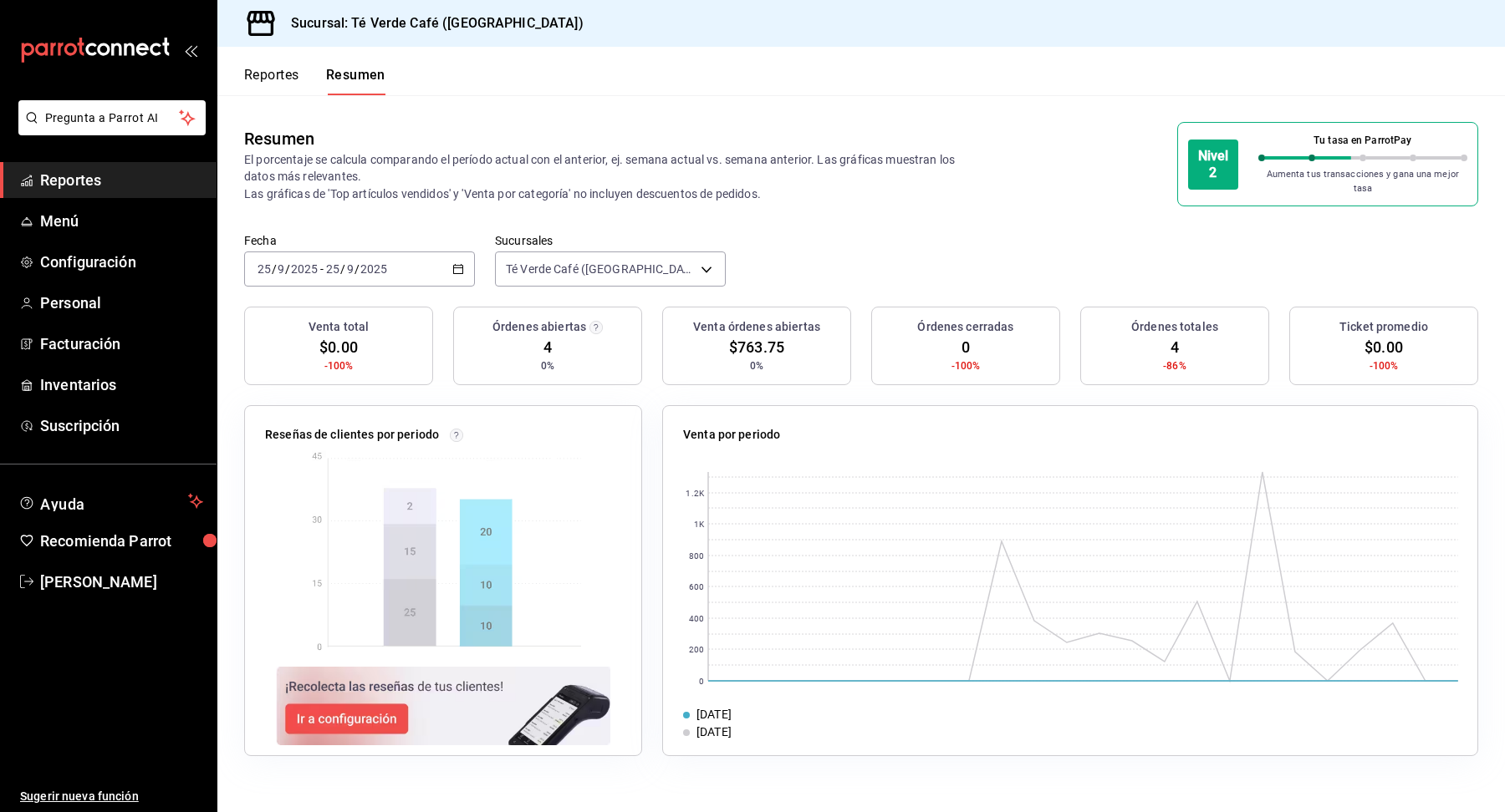
click at [459, 263] on icon "button" at bounding box center [458, 269] width 12 height 12
click at [321, 429] on span "Mes actual" at bounding box center [323, 433] width 129 height 18
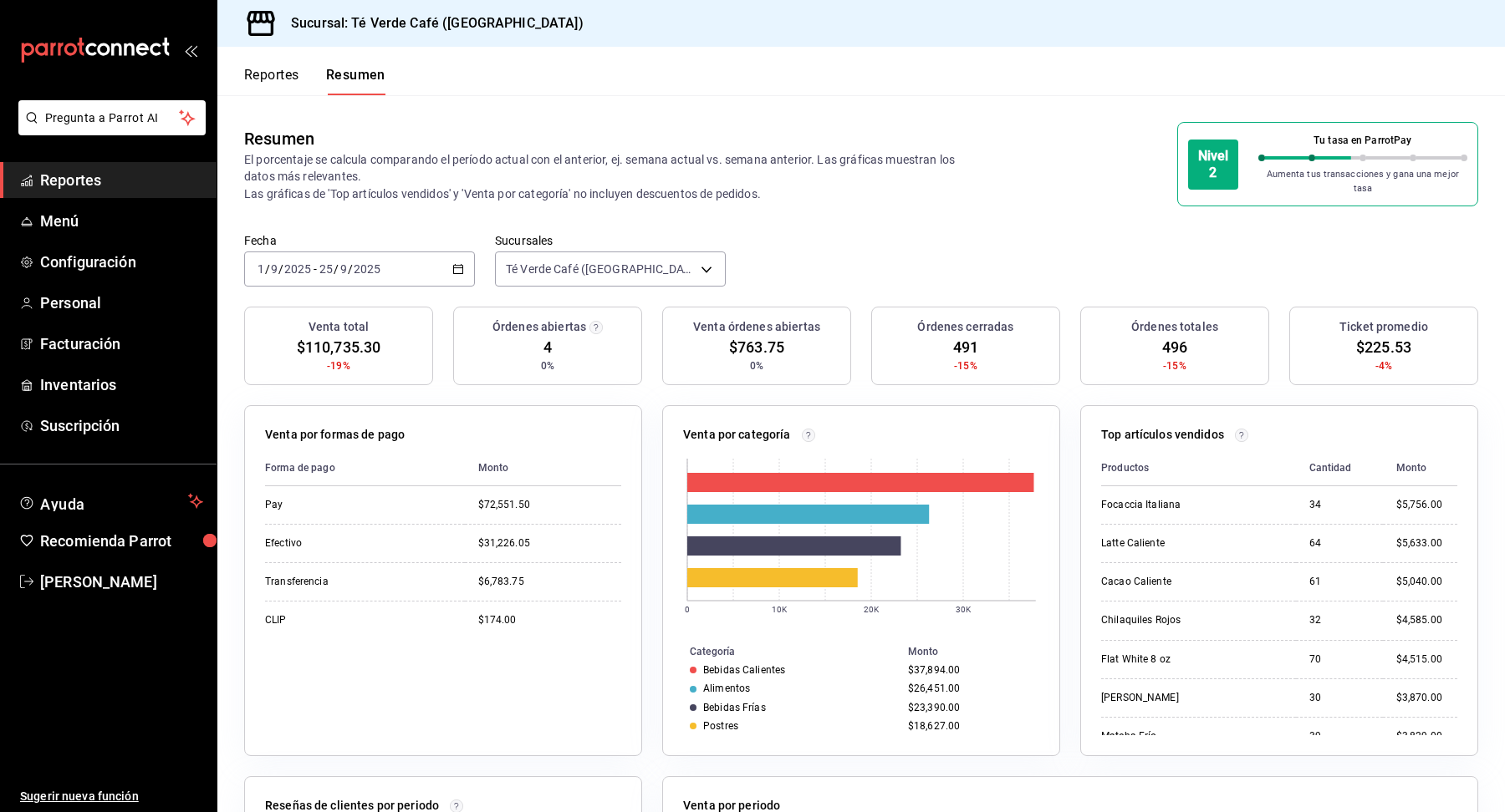
click at [979, 238] on div "Fecha [DATE] [DATE] - [DATE] [DATE] Sucursales Té Verde Café ([GEOGRAPHIC_DATA]…" at bounding box center [861, 269] width 1288 height 74
